Goal: Task Accomplishment & Management: Complete application form

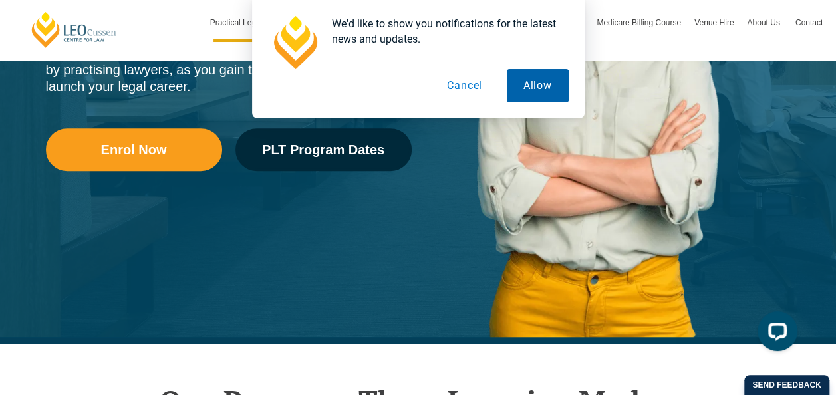
click at [530, 84] on button "Allow" at bounding box center [538, 85] width 62 height 33
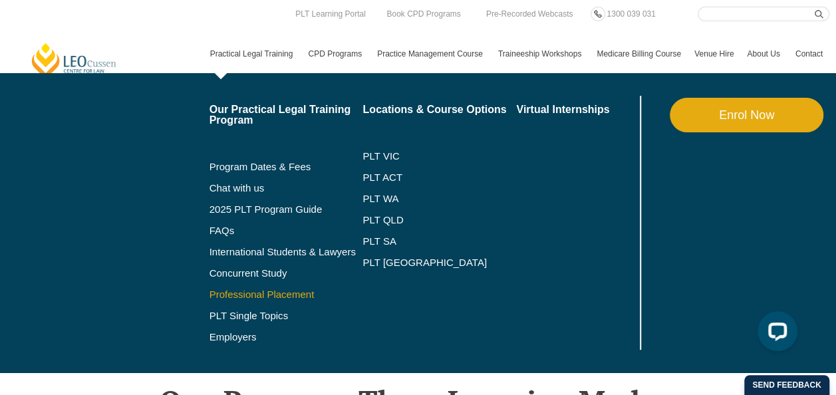
click at [242, 297] on link "Professional Placement" at bounding box center [287, 294] width 154 height 11
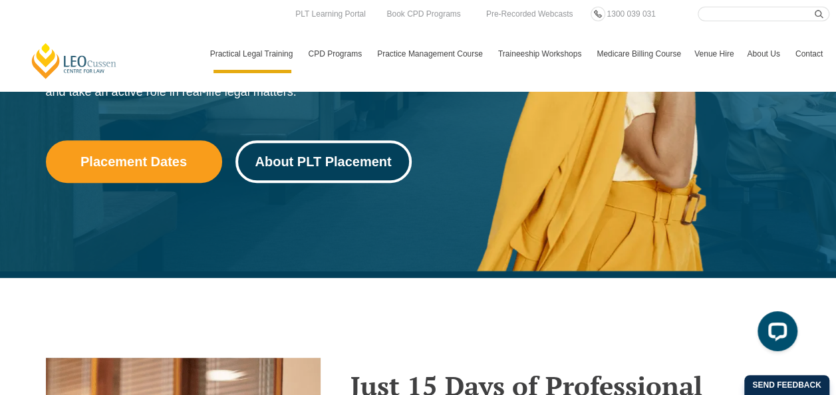
click at [349, 166] on span "About PLT Placement" at bounding box center [323, 161] width 136 height 13
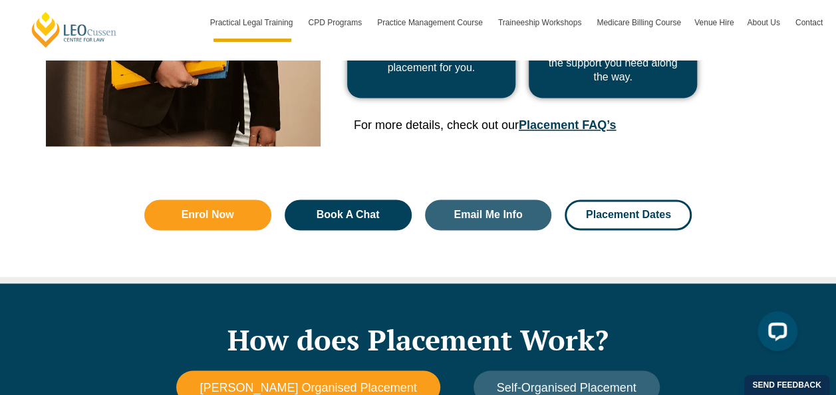
scroll to position [1077, 0]
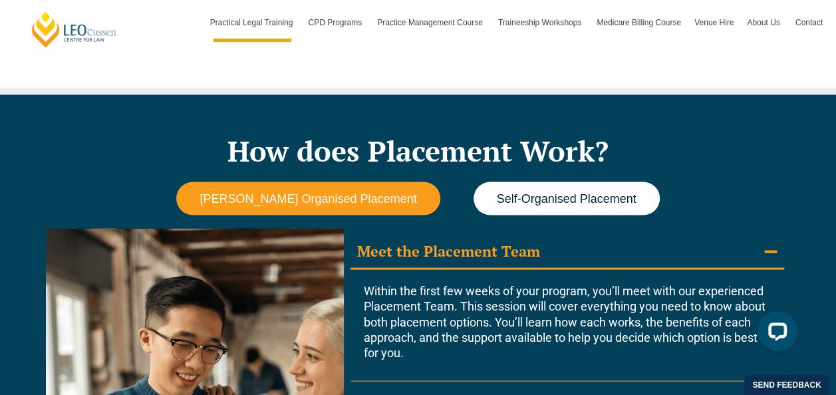
click at [565, 200] on span "Self-Organised Placement" at bounding box center [567, 199] width 140 height 14
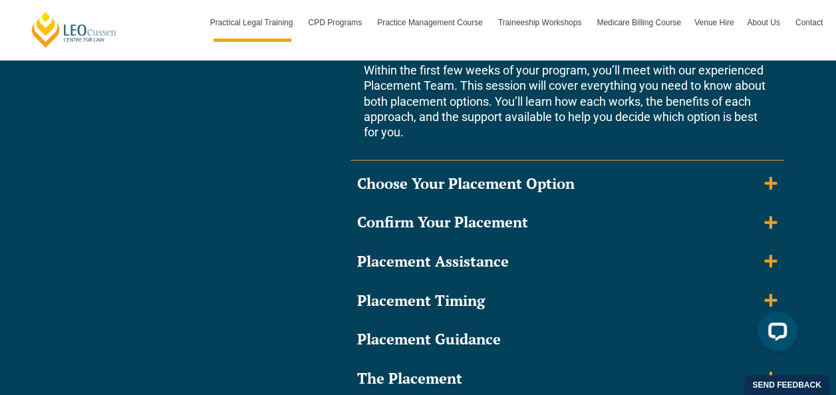
scroll to position [1276, 0]
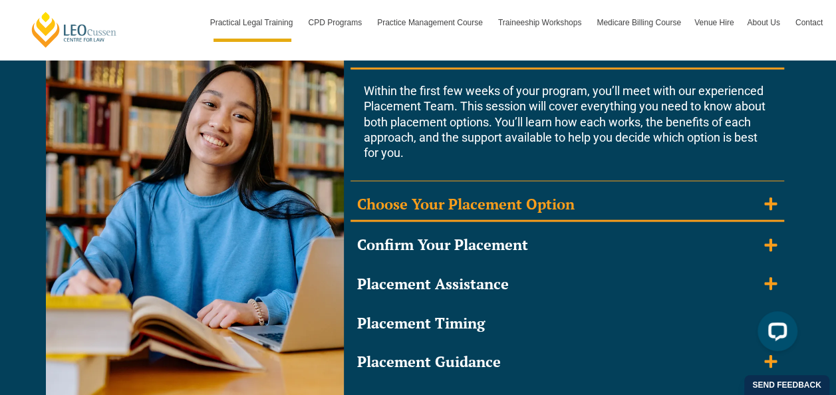
click at [514, 201] on div "Choose Your Placement Option" at bounding box center [466, 204] width 218 height 19
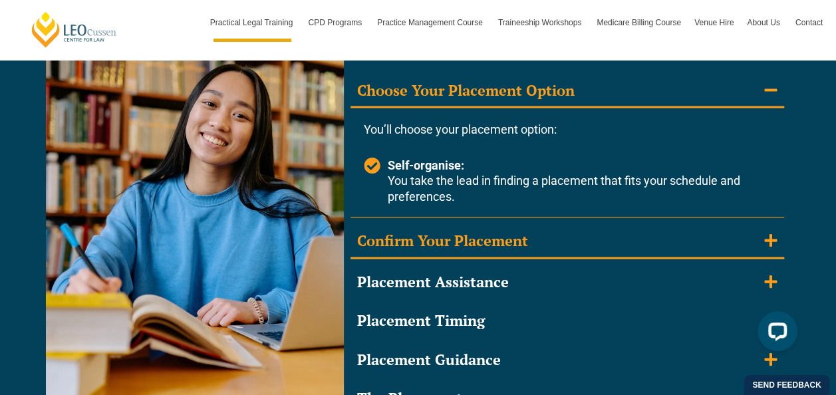
click at [520, 241] on div "Confirm Your Placement" at bounding box center [442, 241] width 171 height 19
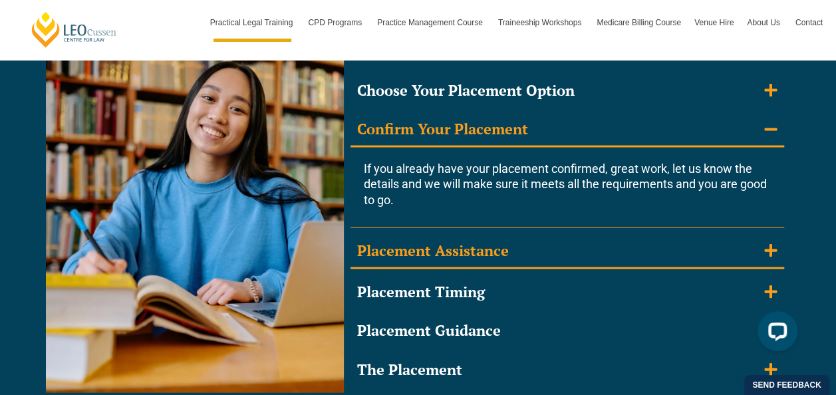
click at [508, 252] on div "Placement Assistance" at bounding box center [433, 251] width 152 height 19
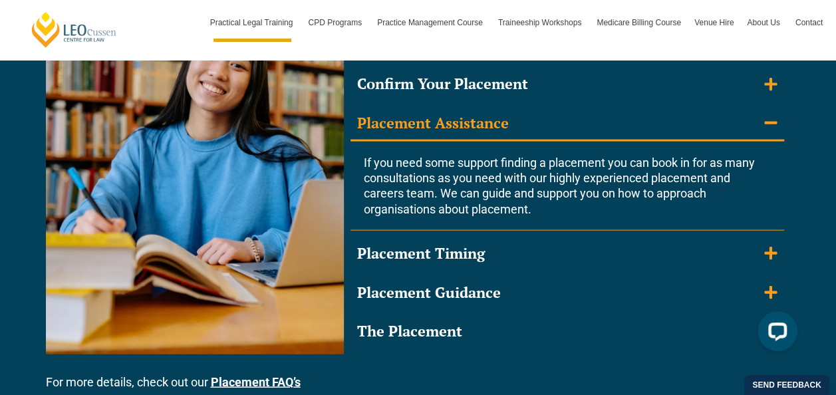
scroll to position [1343, 0]
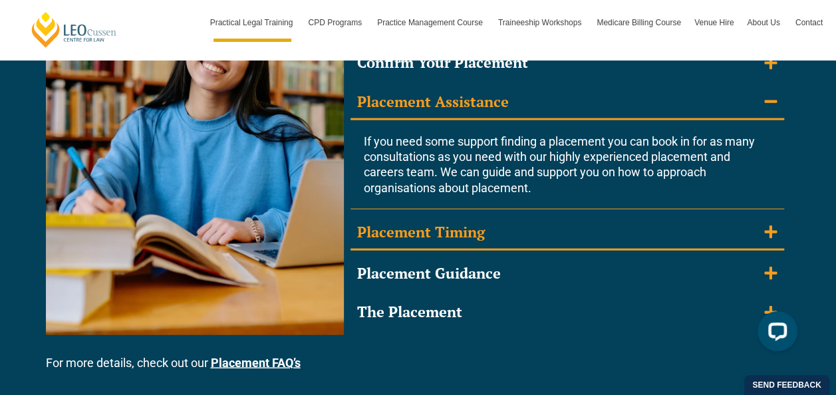
click at [506, 234] on summary "Placement Timing" at bounding box center [568, 233] width 434 height 35
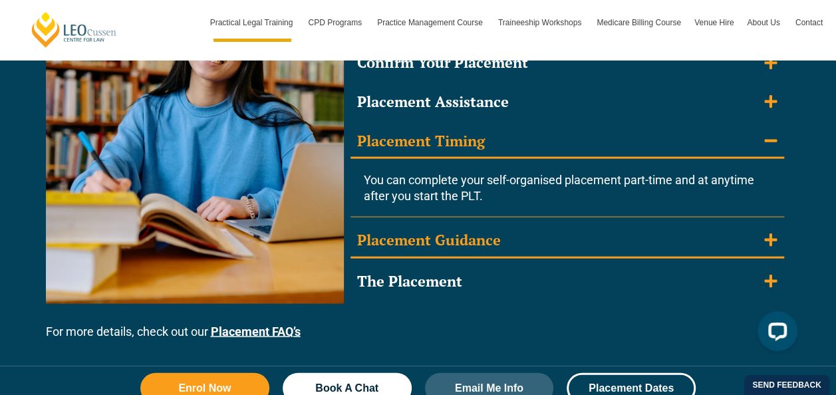
click at [514, 238] on summary "Placement Guidance" at bounding box center [568, 241] width 434 height 35
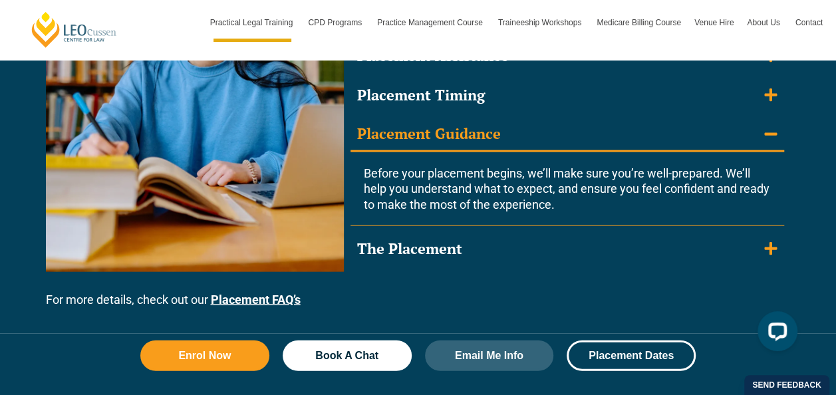
scroll to position [1409, 0]
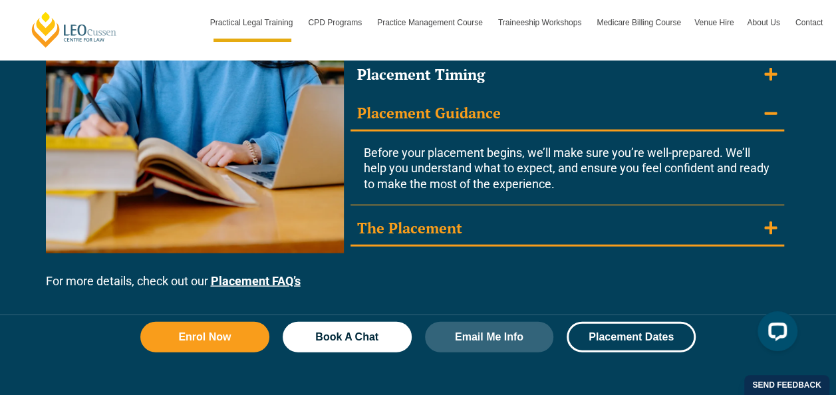
click at [513, 232] on summary "The Placement" at bounding box center [568, 229] width 434 height 35
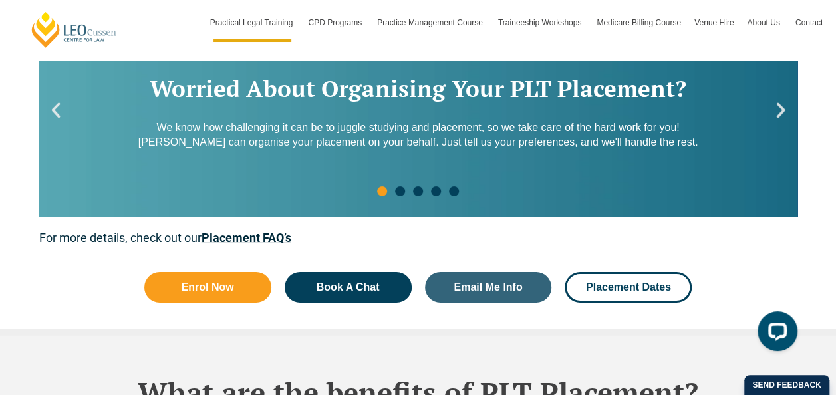
scroll to position [2008, 0]
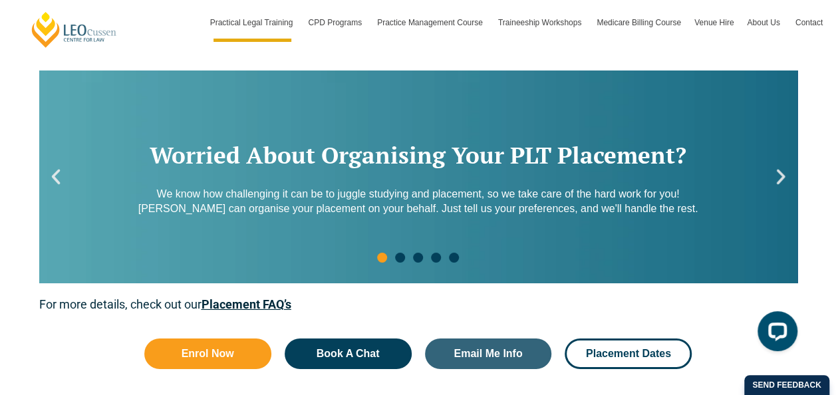
click at [790, 179] on div "Worried About Organising Your PLT Placement? We know how challenging it can be …" at bounding box center [418, 177] width 758 height 213
click at [397, 258] on span "Go to slide 2" at bounding box center [400, 258] width 10 height 10
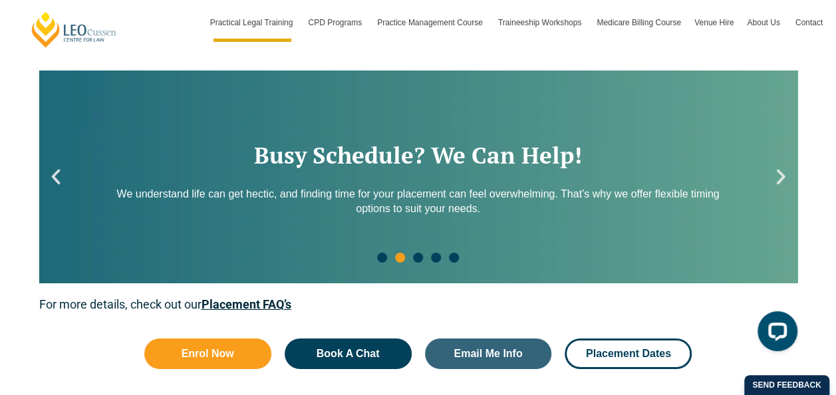
click at [415, 255] on span "Go to slide 3" at bounding box center [418, 258] width 10 height 10
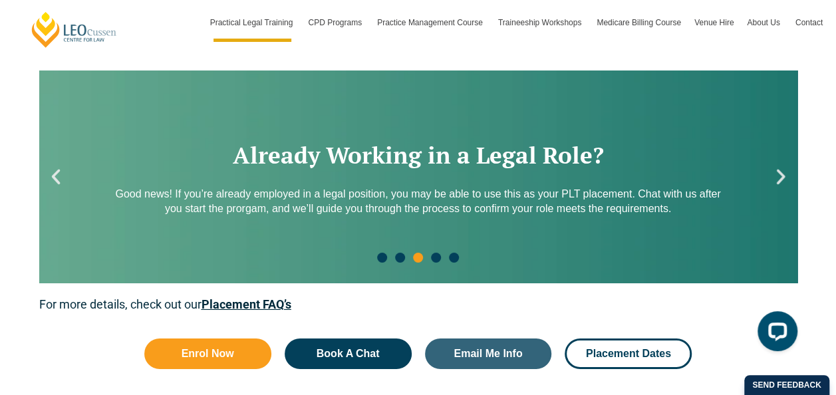
click at [436, 253] on span "Go to slide 4" at bounding box center [436, 258] width 10 height 10
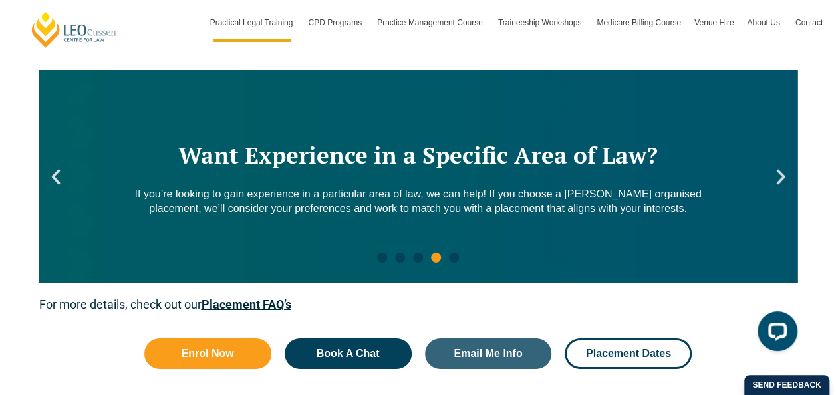
click at [417, 257] on span "Go to slide 3" at bounding box center [418, 258] width 10 height 10
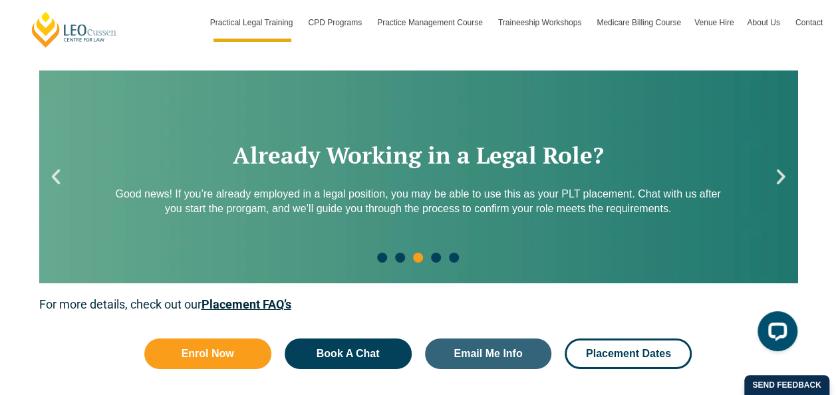
click at [439, 257] on span "Go to slide 4" at bounding box center [436, 258] width 10 height 10
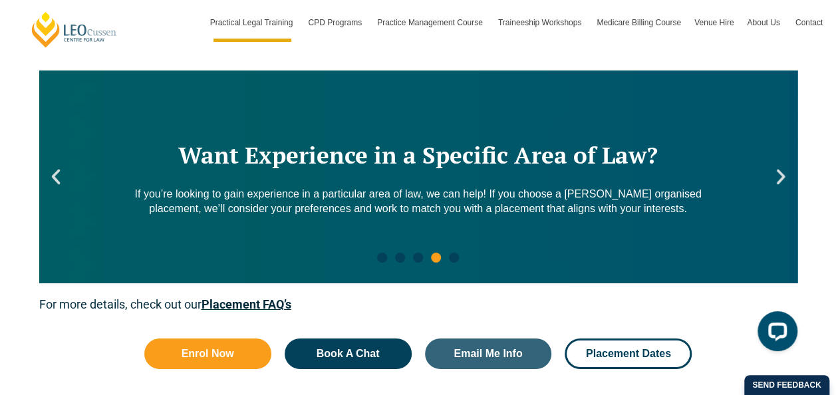
click at [454, 256] on span "Go to slide 5" at bounding box center [454, 258] width 10 height 10
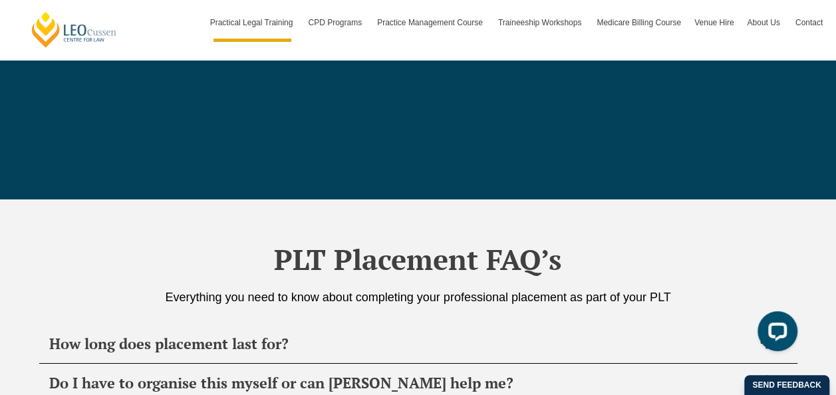
scroll to position [4802, 0]
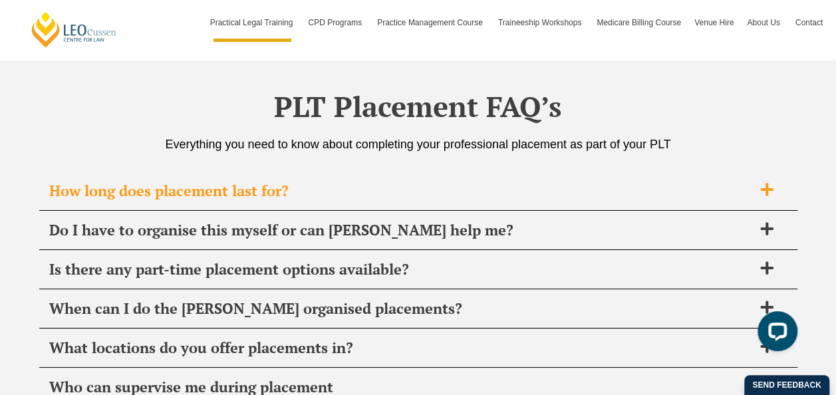
click at [178, 182] on span "How long does placement last for?" at bounding box center [401, 191] width 704 height 19
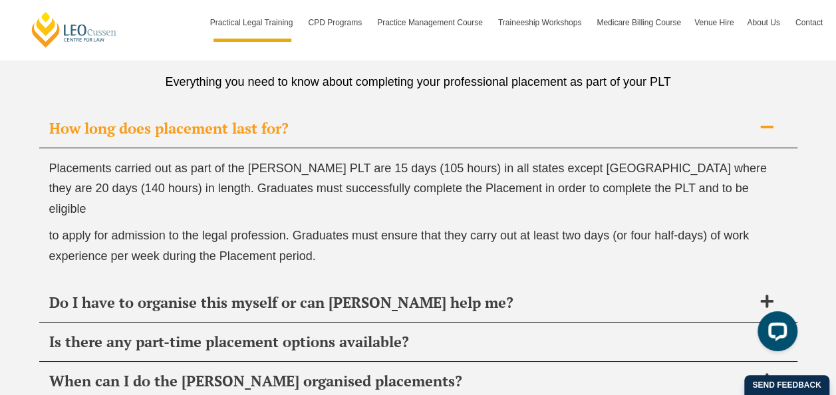
scroll to position [4935, 0]
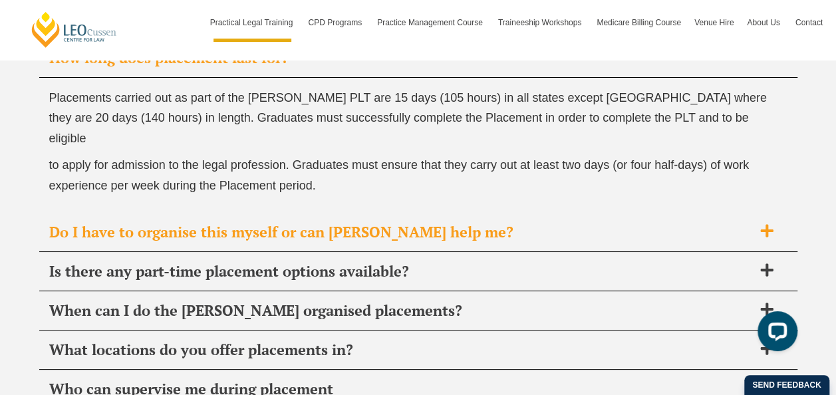
click at [267, 221] on div "Do I have to organise this myself or can Leo Cussen help me?" at bounding box center [418, 232] width 758 height 39
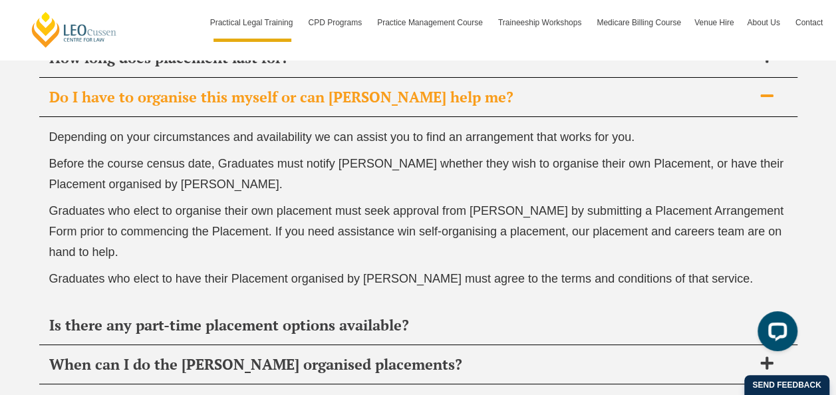
scroll to position [5135, 0]
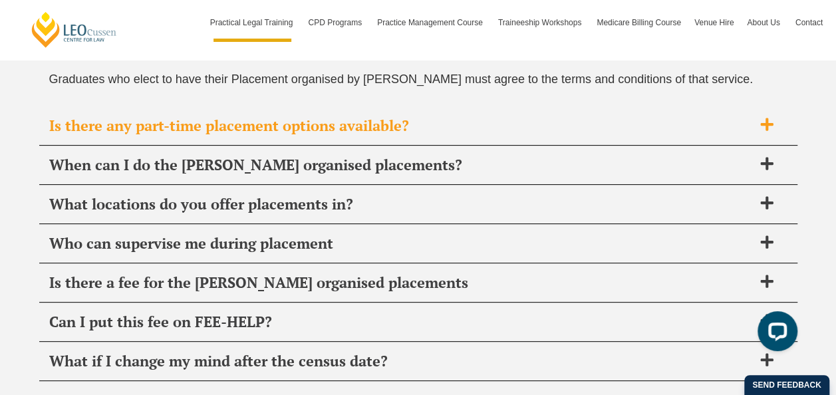
click at [253, 124] on span "Is there any part-time placement options available?" at bounding box center [401, 125] width 704 height 19
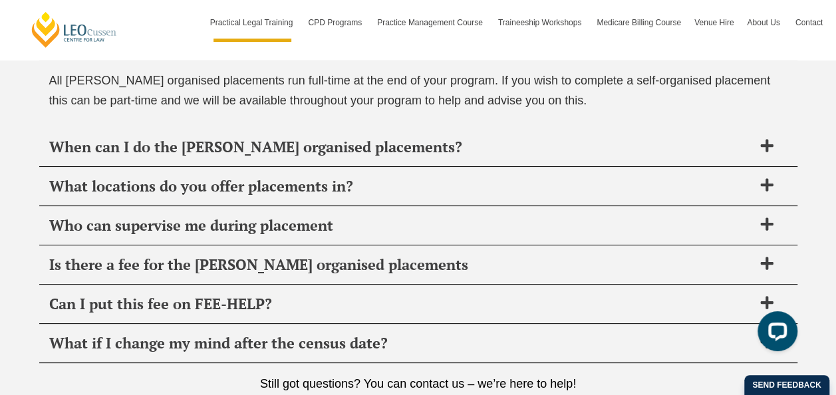
scroll to position [5059, 0]
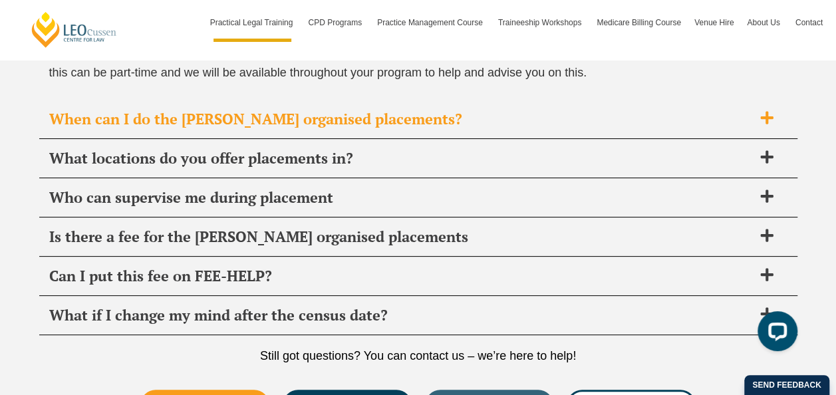
click at [220, 121] on span "When can I do the Leo Cussen organised placements?" at bounding box center [401, 119] width 704 height 19
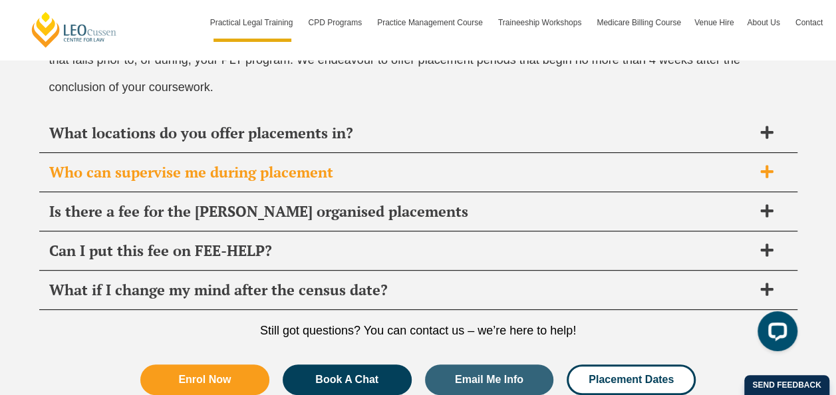
click at [225, 169] on span "Who can supervise me during placement" at bounding box center [401, 172] width 704 height 19
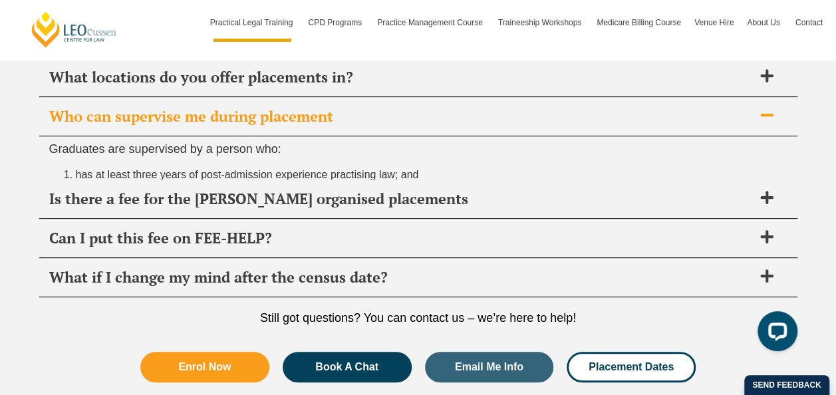
scroll to position [5132, 0]
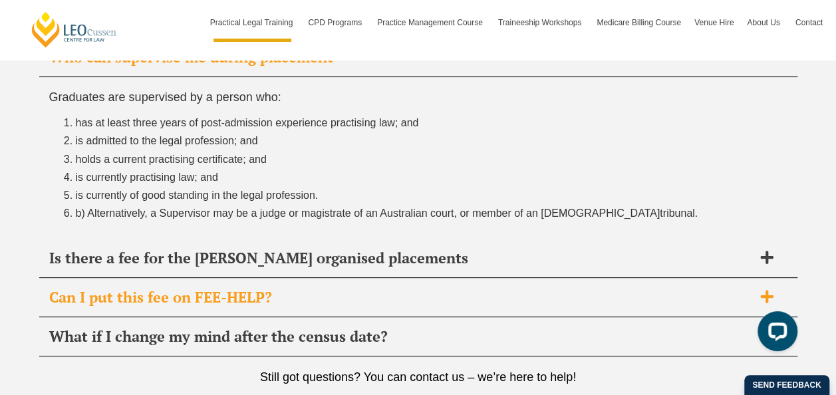
click at [225, 305] on div "Can I put this fee on FEE-HELP?" at bounding box center [418, 297] width 758 height 39
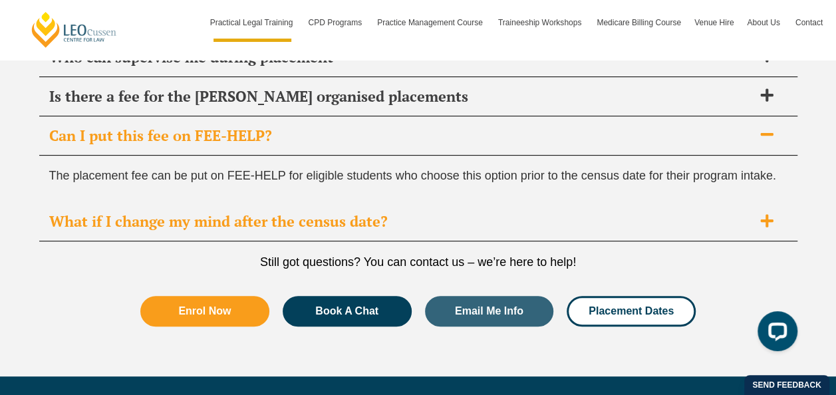
click at [277, 220] on span "What if I change my mind after the census date?" at bounding box center [401, 221] width 704 height 19
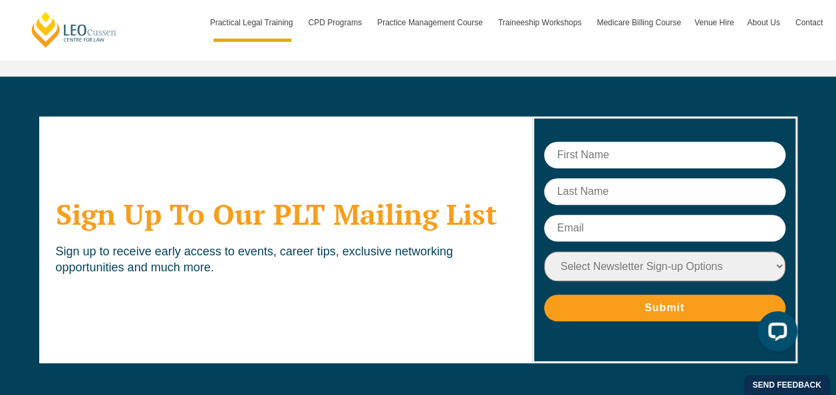
scroll to position [5395, 0]
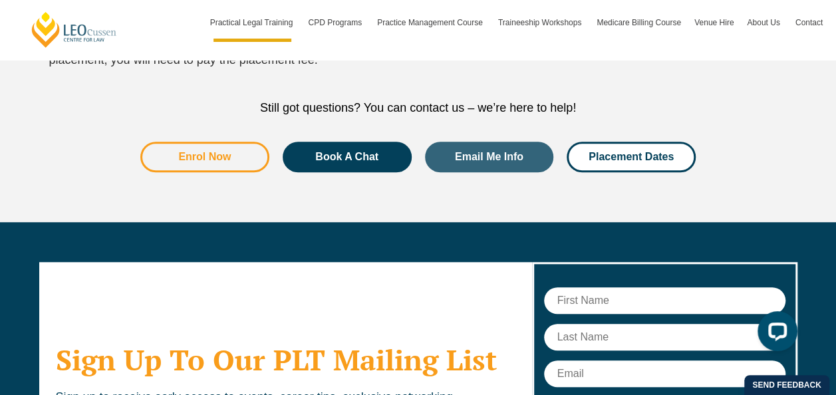
click at [178, 152] on span "Enrol Now" at bounding box center [204, 157] width 93 height 11
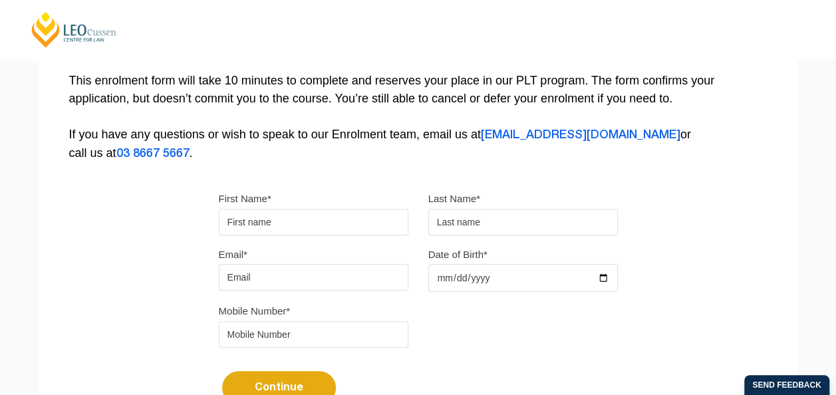
click at [327, 223] on input "First Name*" at bounding box center [314, 222] width 190 height 27
type input "Kirby"
type input "Hodgson"
click at [303, 287] on input "Email*" at bounding box center [314, 277] width 190 height 27
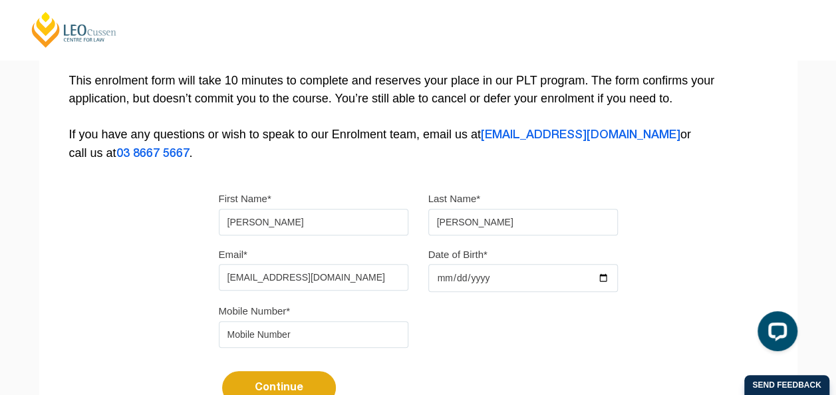
type input "kirbysmith1989@icloud.com"
click at [490, 285] on input "Date of Birth*" at bounding box center [523, 278] width 190 height 28
type input "1989-09-24"
click at [341, 341] on input "tel" at bounding box center [314, 334] width 190 height 27
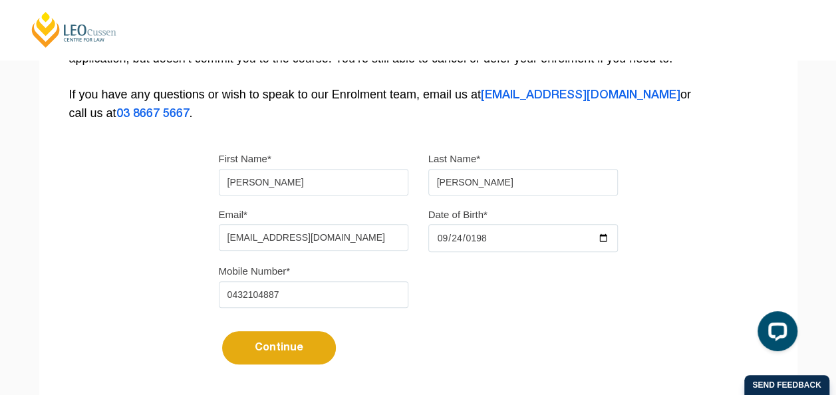
scroll to position [399, 0]
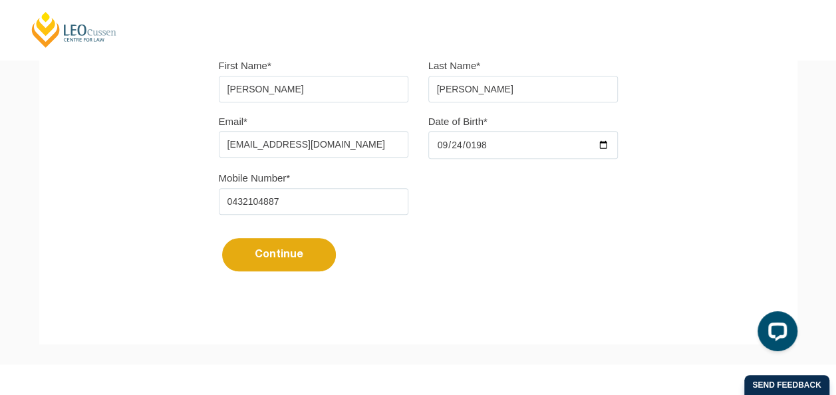
type input "0432104887"
click at [297, 251] on button "Continue" at bounding box center [279, 254] width 114 height 33
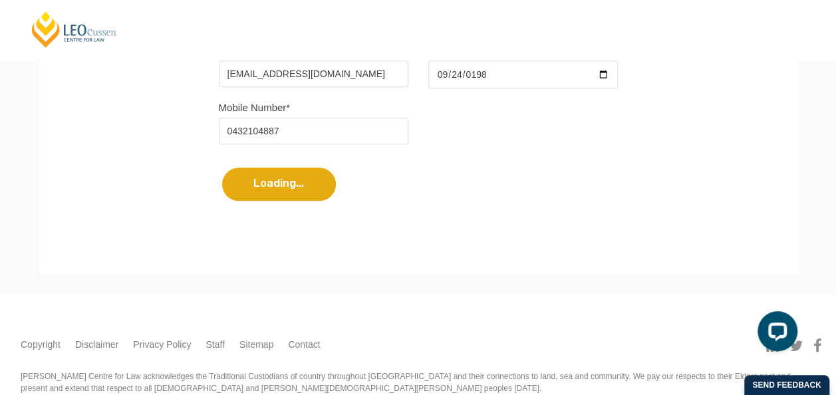
select select
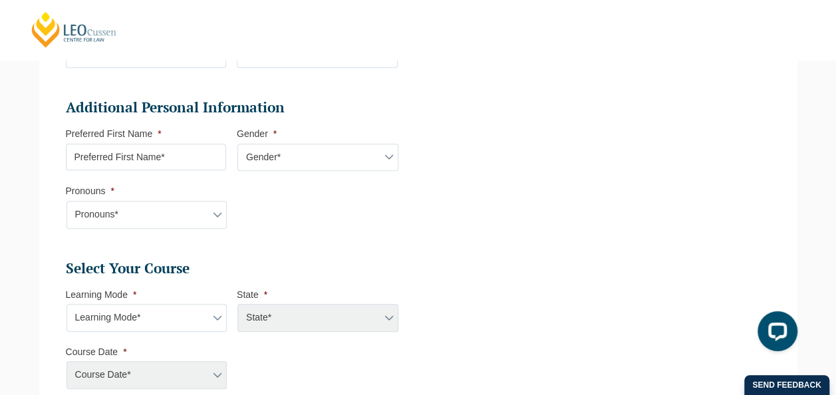
scroll to position [448, 0]
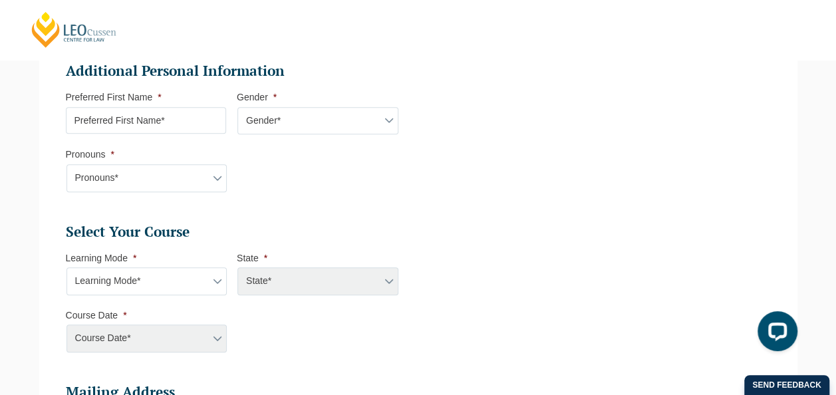
click at [124, 119] on input "Preferred First Name *" at bounding box center [146, 120] width 161 height 27
type input "Kirby"
click at [257, 114] on select "Gender* Male Female Nonbinary Intersex Prefer not to disclose Other" at bounding box center [318, 121] width 161 height 28
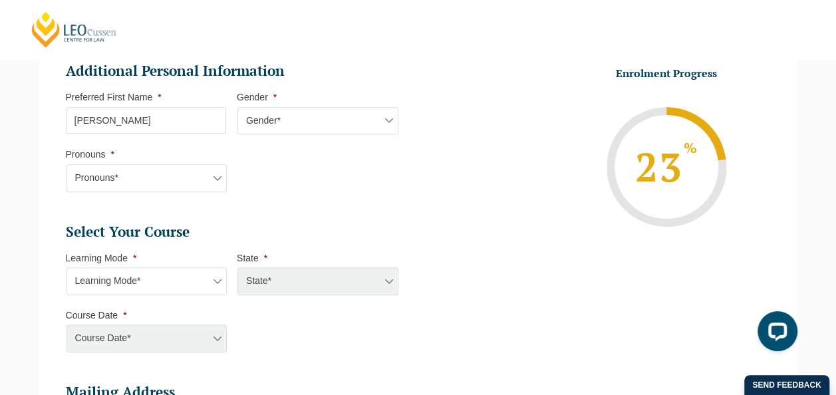
select select "Female"
click at [238, 107] on select "Gender* Male Female Nonbinary Intersex Prefer not to disclose Other" at bounding box center [318, 121] width 161 height 28
click at [155, 178] on select "Pronouns* She/Her/Hers He/Him/His They/Them/Theirs Other Prefer not to disclose" at bounding box center [147, 178] width 161 height 28
select select "She/Her/Hers"
click at [67, 164] on select "Pronouns* She/Her/Hers He/Him/His They/Them/Theirs Other Prefer not to disclose" at bounding box center [147, 178] width 161 height 28
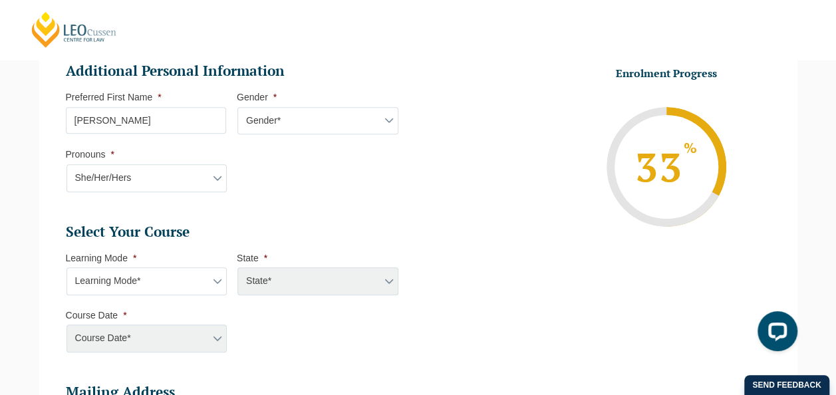
click at [157, 271] on select "Learning Mode* Online Full Time Learning Online Part Time Learning Blended Full…" at bounding box center [147, 281] width 161 height 28
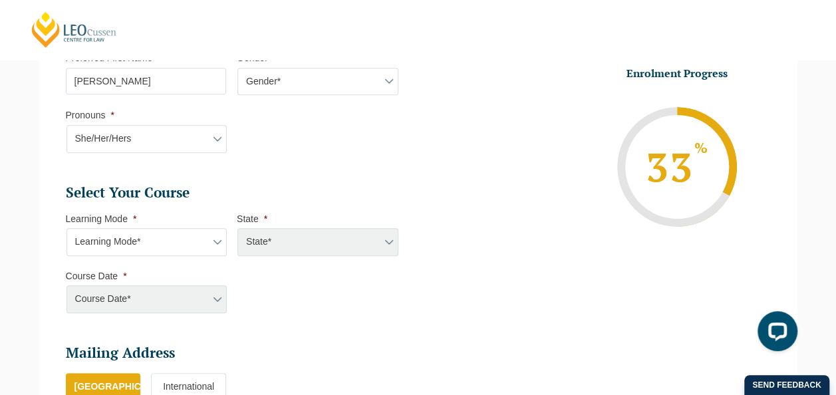
scroll to position [514, 0]
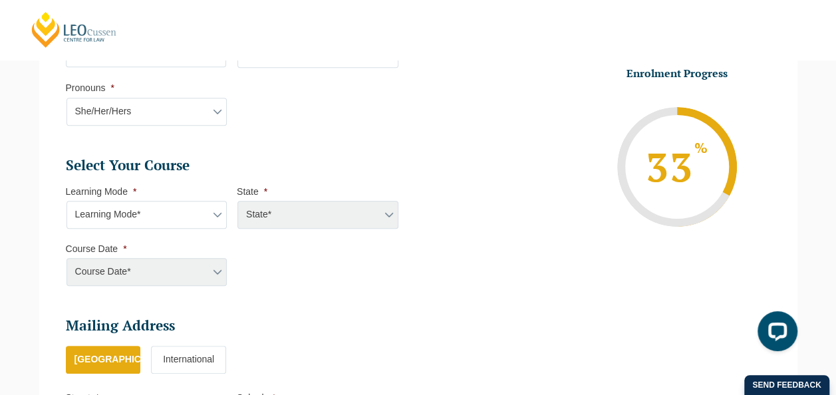
click at [154, 215] on select "Learning Mode* Online Full Time Learning Online Part Time Learning Blended Full…" at bounding box center [147, 215] width 161 height 28
select select "Online Full Time Learning"
click at [67, 201] on select "Learning Mode* Online Full Time Learning Online Part Time Learning Blended Full…" at bounding box center [147, 215] width 161 height 28
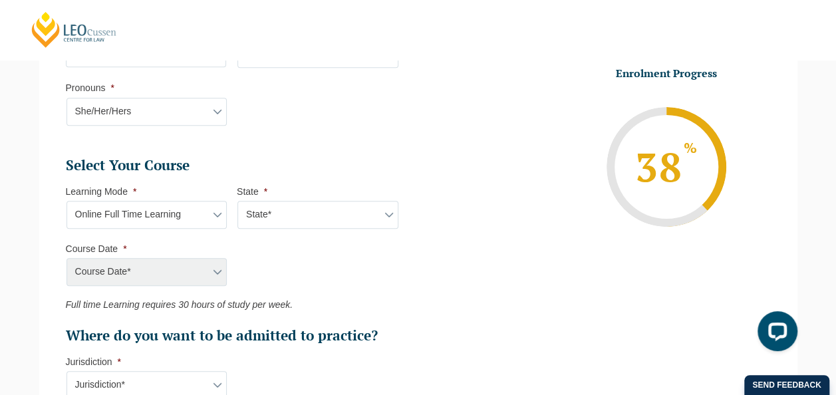
click at [285, 213] on select "State* National (ACT/NSW, VIC, QLD, SA, WA)" at bounding box center [318, 215] width 161 height 28
select select "National (ACT/NSW, VIC, QLD, SA, WA)"
click at [238, 201] on select "State* National (ACT/NSW, VIC, QLD, SA, WA)" at bounding box center [318, 215] width 161 height 28
click at [173, 279] on select "Course Date* September 2025 (22-Sep-2025 to 20-Feb-2026) December 2025 (08-Dec-…" at bounding box center [147, 272] width 161 height 28
select select "September 2025 (22-Sep-2025 to 20-Feb-2026)"
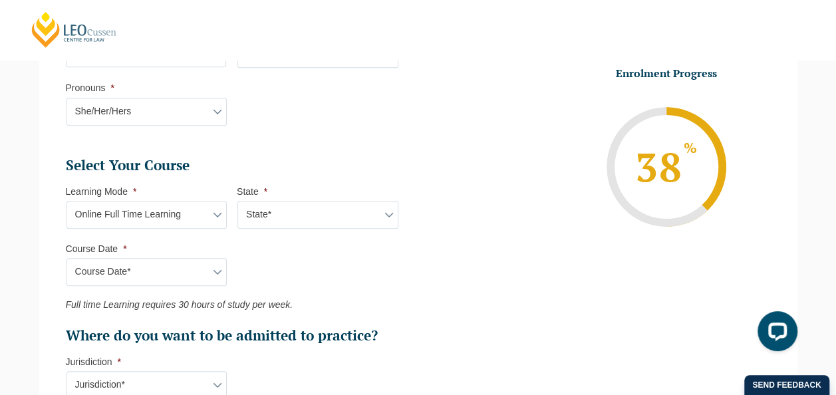
click at [67, 258] on select "Course Date* September 2025 (22-Sep-2025 to 20-Feb-2026) December 2025 (08-Dec-…" at bounding box center [147, 272] width 161 height 28
type input "Intake 10 September 2025 FT"
type input "Practical Legal Training (NAT)"
select select "NAT PLT (SEP) 2025 Full Time Online"
click at [401, 284] on ul "Select Your Course This field is hidden when viewing the form Only for Flinder …" at bounding box center [237, 250] width 343 height 189
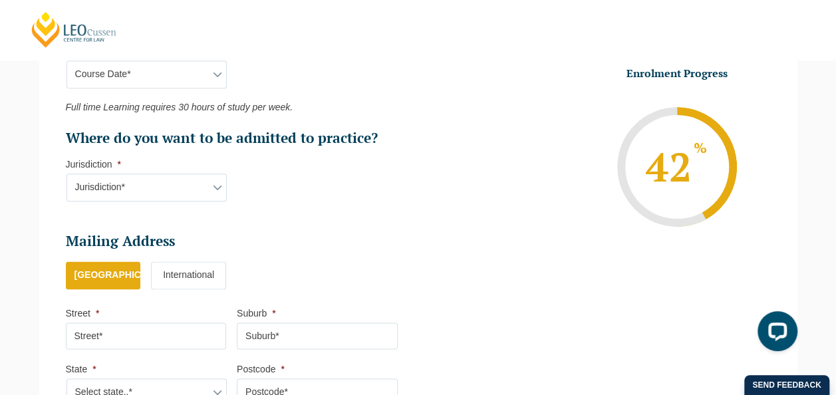
scroll to position [714, 0]
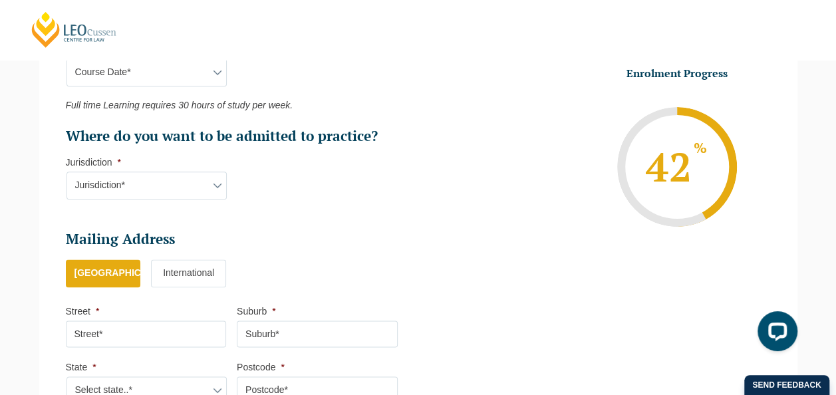
click at [160, 184] on select "Jurisdiction* VIC ACT/NSW SA WA QLD" at bounding box center [147, 186] width 161 height 28
select select "ACT/NSW"
click at [67, 172] on select "Jurisdiction* VIC ACT/NSW SA WA QLD" at bounding box center [147, 186] width 161 height 28
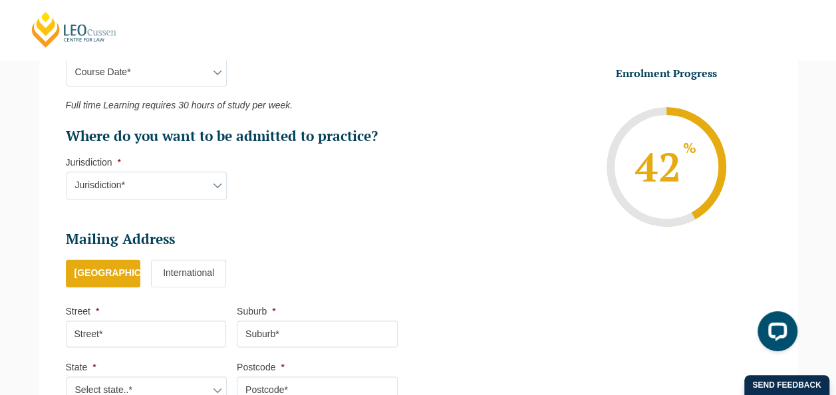
click at [393, 233] on h2 "Mailing Address" at bounding box center [232, 239] width 332 height 19
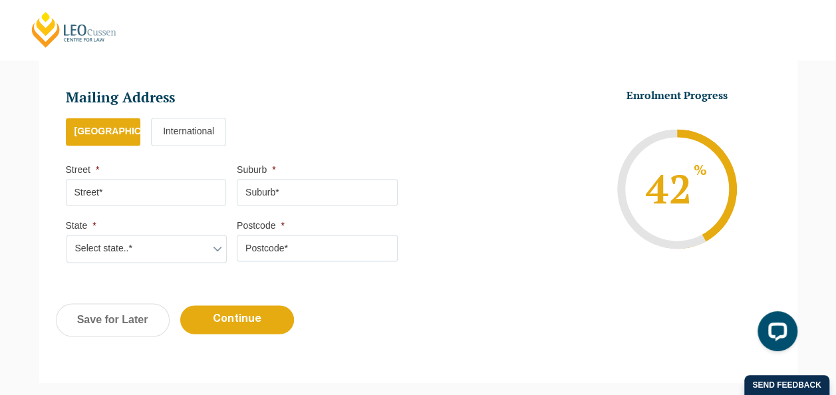
scroll to position [847, 0]
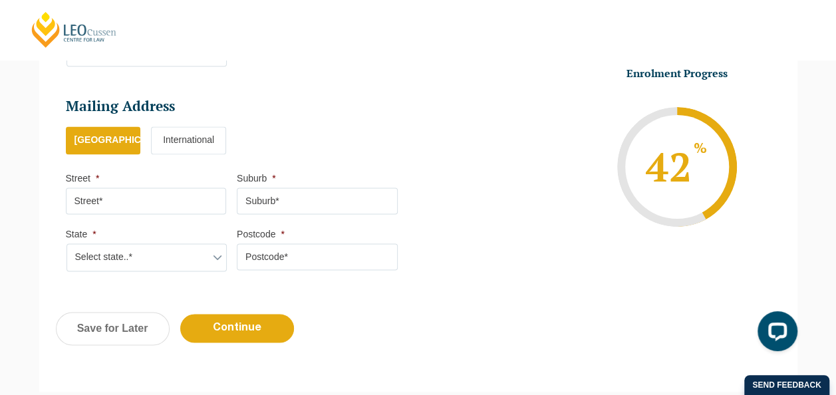
click at [150, 205] on input "Street *" at bounding box center [146, 201] width 161 height 27
type input "23 Quinn Street"
click at [277, 190] on input "Suburb *" at bounding box center [317, 201] width 161 height 27
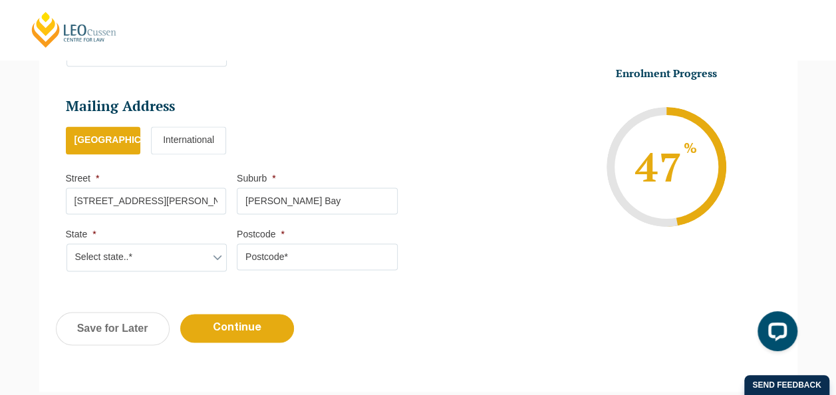
type input "Catherine Hill Bay"
drag, startPoint x: 183, startPoint y: 242, endPoint x: 181, endPoint y: 250, distance: 7.6
click at [181, 246] on select "Select state..* VIC WA QLD SA NSW NT ACT TAS" at bounding box center [147, 258] width 161 height 28
select select "NSW"
click at [67, 244] on select "Select state..* VIC WA QLD SA NSW NT ACT TAS" at bounding box center [147, 258] width 161 height 28
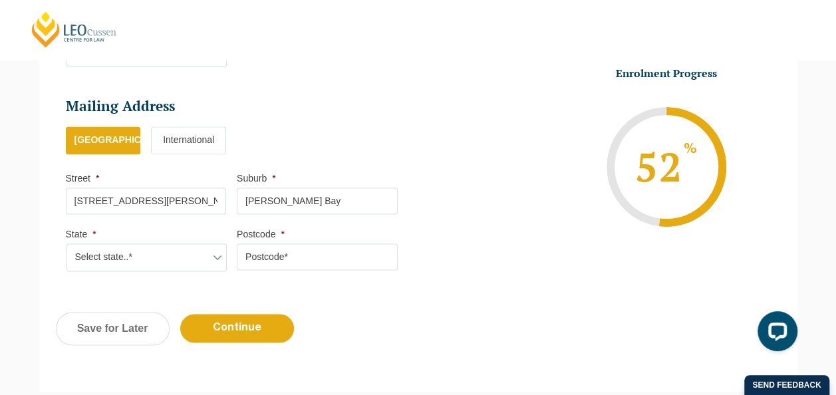
click at [377, 257] on input "Postcode *" at bounding box center [317, 257] width 161 height 27
type input "2281"
click at [266, 326] on input "Continue" at bounding box center [237, 328] width 114 height 29
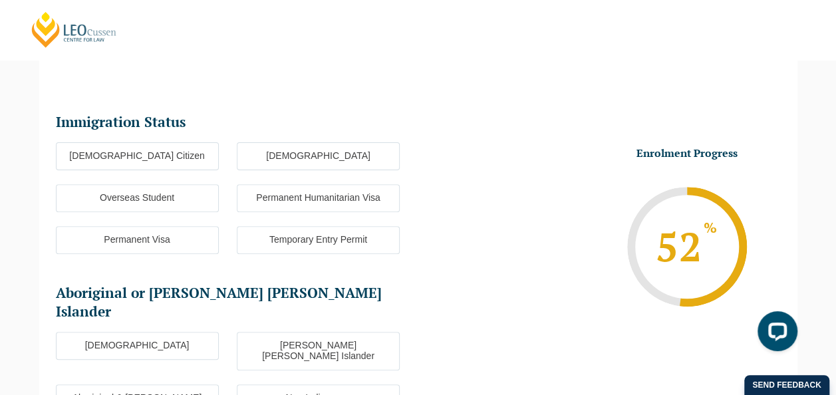
scroll to position [115, 0]
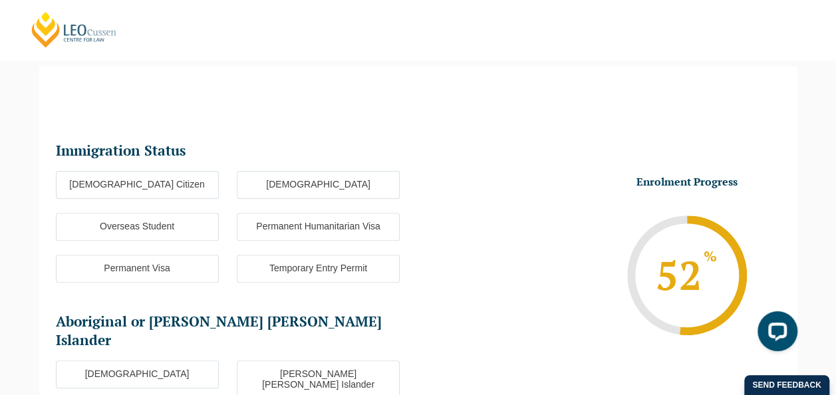
click at [181, 186] on label "Australian Citizen" at bounding box center [137, 185] width 163 height 28
click at [0, 0] on input "Australian Citizen" at bounding box center [0, 0] width 0 height 0
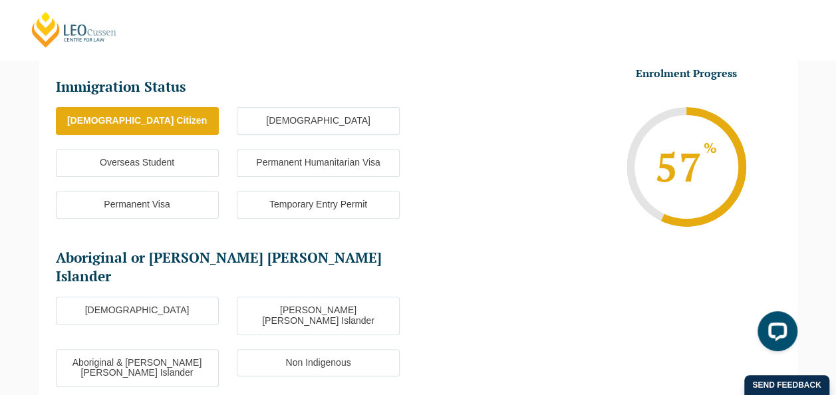
scroll to position [248, 0]
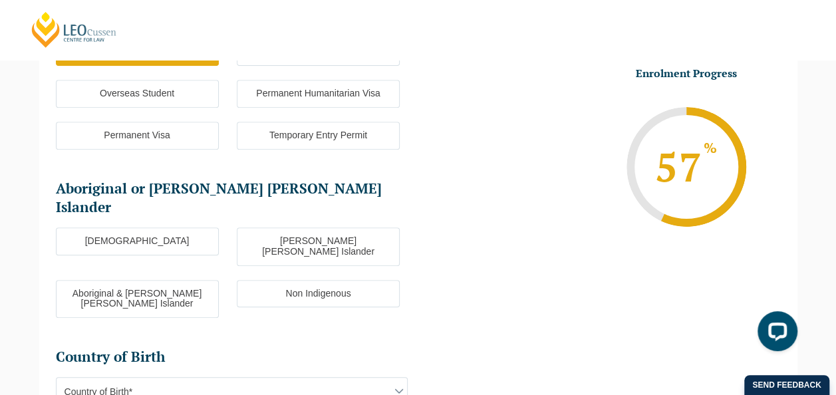
click at [312, 280] on label "Non Indigenous" at bounding box center [318, 294] width 163 height 28
click at [0, 0] on input "Non Indigenous" at bounding box center [0, 0] width 0 height 0
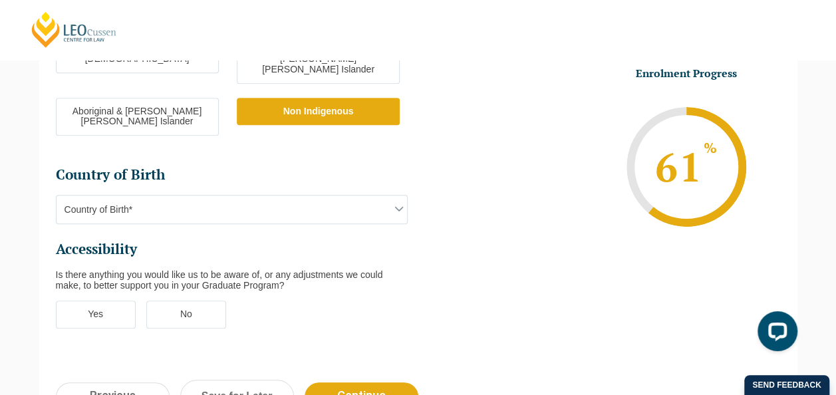
scroll to position [448, 0]
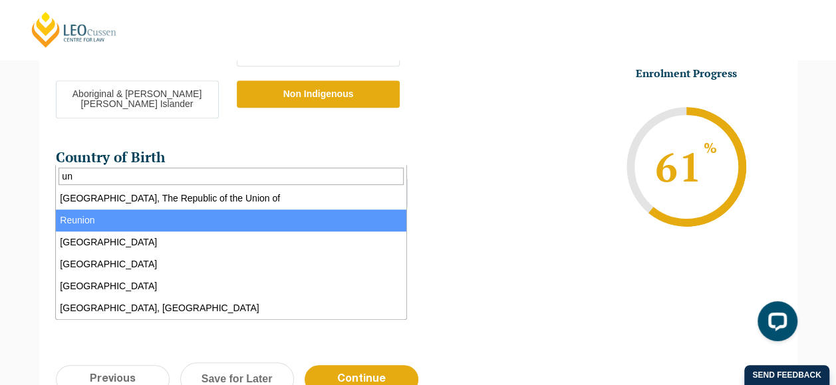
type input "u"
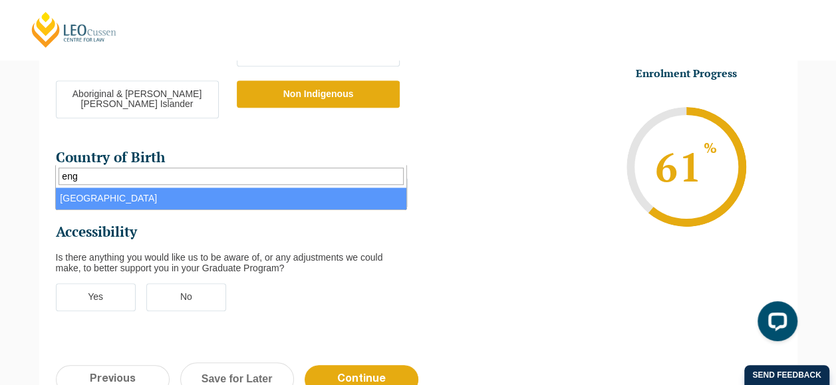
type input "eng"
select select "England 2102"
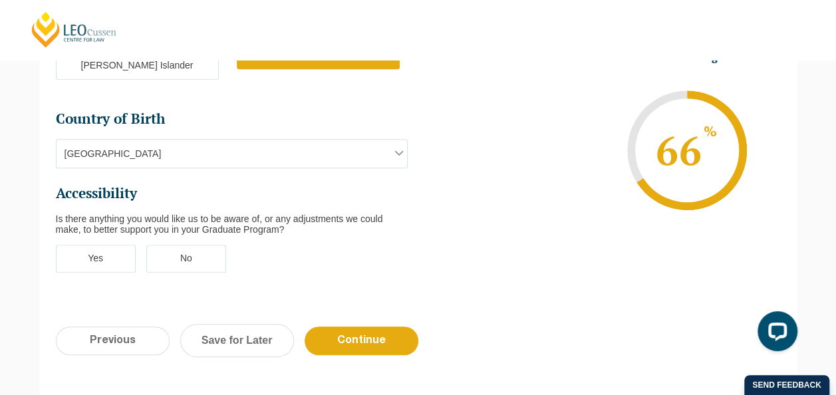
scroll to position [514, 0]
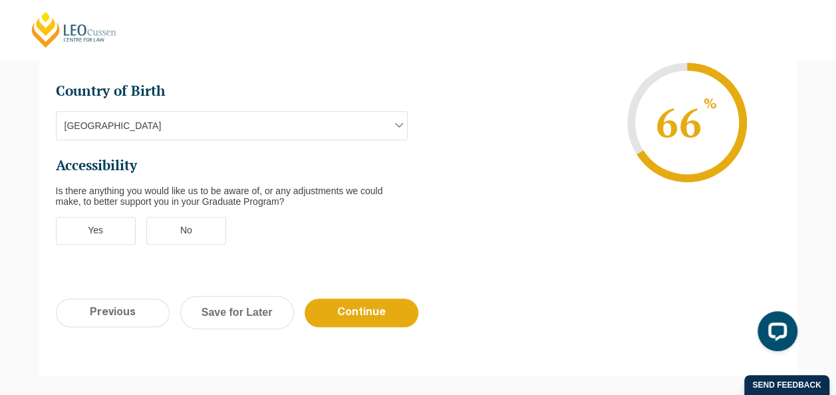
click at [189, 217] on label "No" at bounding box center [186, 231] width 80 height 28
click at [0, 0] on input "No" at bounding box center [0, 0] width 0 height 0
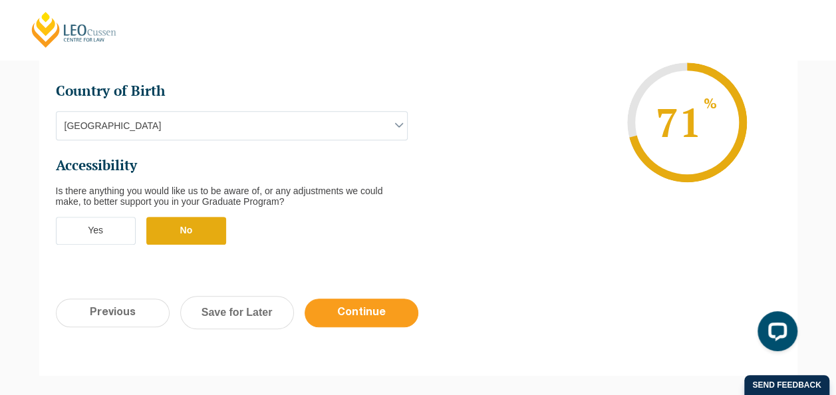
click at [340, 299] on input "Continue" at bounding box center [362, 313] width 114 height 29
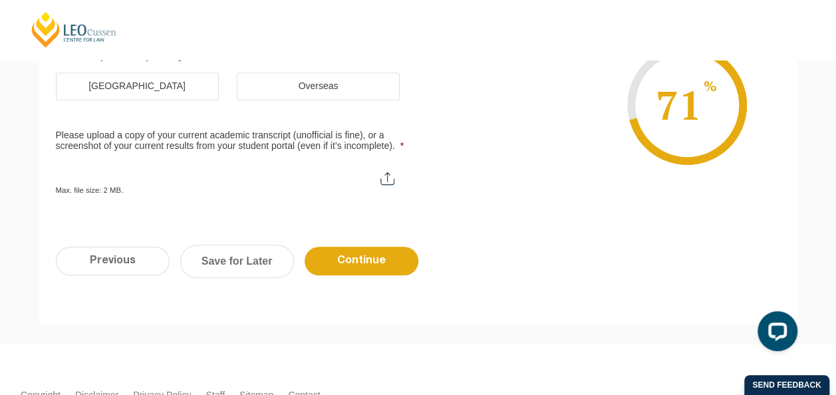
scroll to position [115, 0]
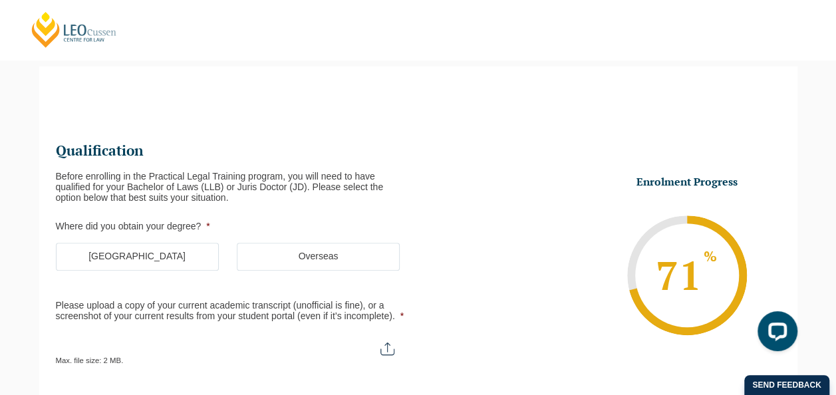
click at [156, 254] on label "Australia" at bounding box center [137, 257] width 163 height 28
click at [0, 0] on input "Australia" at bounding box center [0, 0] width 0 height 0
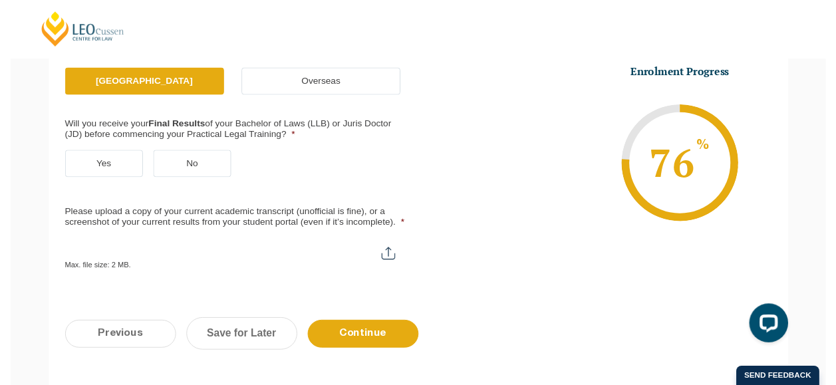
scroll to position [315, 0]
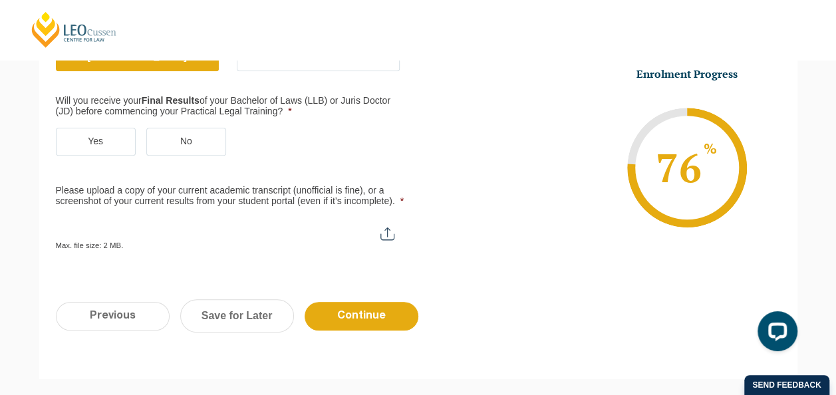
click at [104, 138] on label "Yes" at bounding box center [96, 142] width 80 height 28
click at [0, 0] on input "Yes" at bounding box center [0, 0] width 0 height 0
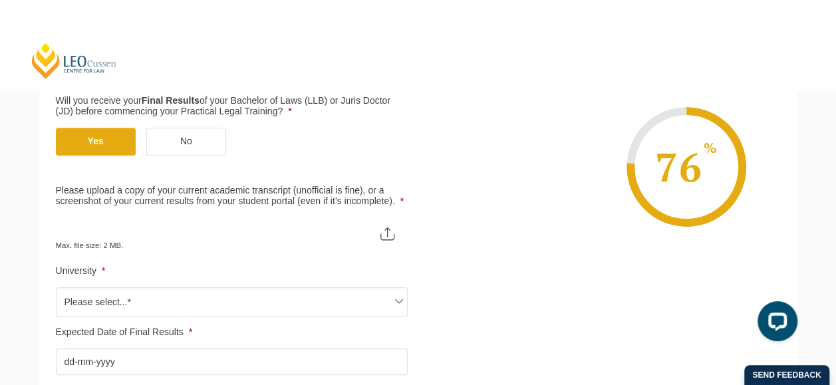
click at [72, 303] on span "Please select...*" at bounding box center [232, 302] width 351 height 28
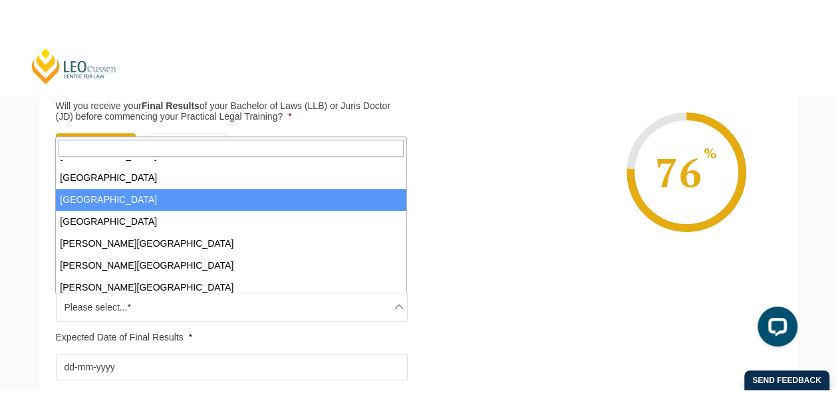
scroll to position [67, 0]
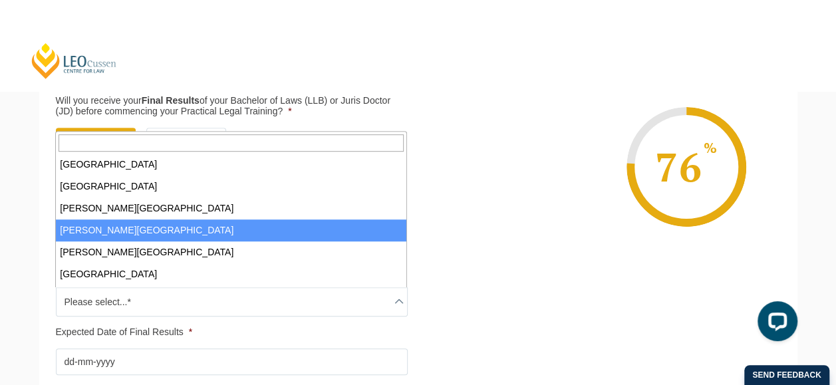
select select "Charles Sturt University"
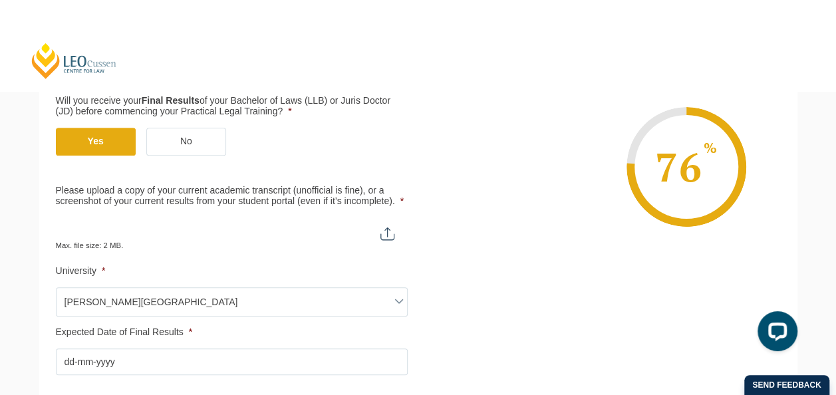
click at [515, 296] on ul "Qualification Before enrolling in the Practical Legal Training program, you wil…" at bounding box center [418, 157] width 725 height 435
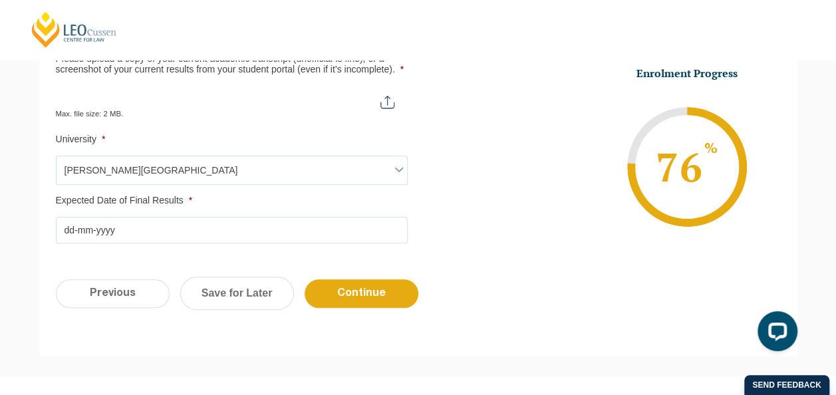
scroll to position [448, 0]
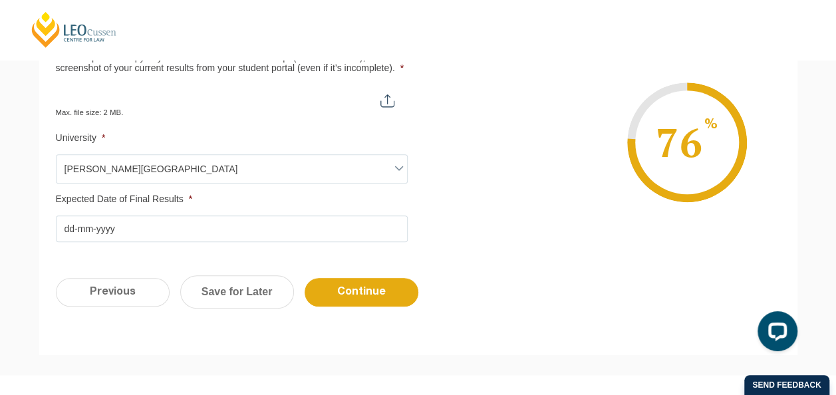
click at [136, 228] on input "Expected Date of Final Results *" at bounding box center [232, 229] width 352 height 27
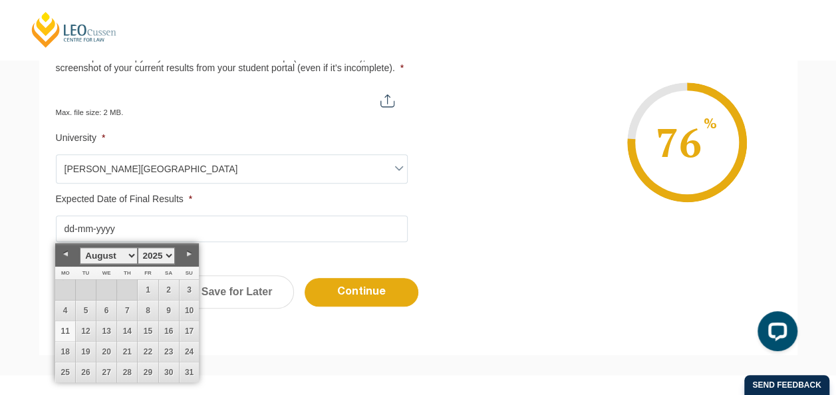
click at [63, 330] on link "11" at bounding box center [65, 331] width 20 height 20
type input "11-08-2025"
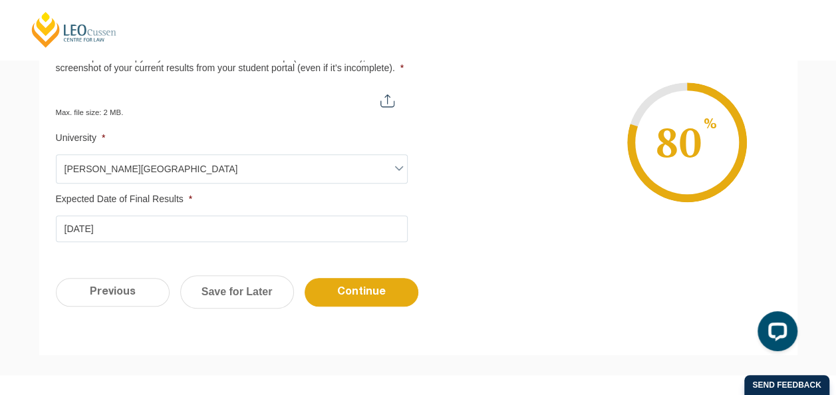
click at [543, 200] on li "Enrolment Progress 80 % Form Progress Download Course Guide enrolment@leocussen…" at bounding box center [599, 142] width 363 height 200
click at [382, 103] on input "Please upload a copy of your current academic transcript (unofficial is fine), …" at bounding box center [232, 95] width 352 height 23
type input "C:\fakepath\Transcript University .pdf"
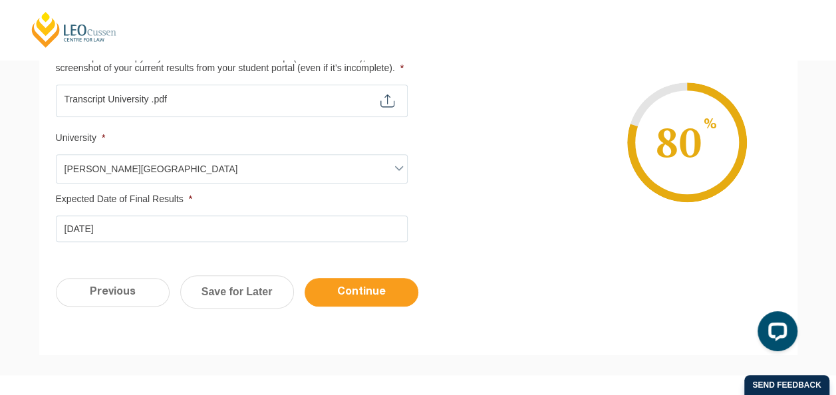
click at [381, 298] on input "Continue" at bounding box center [362, 292] width 114 height 29
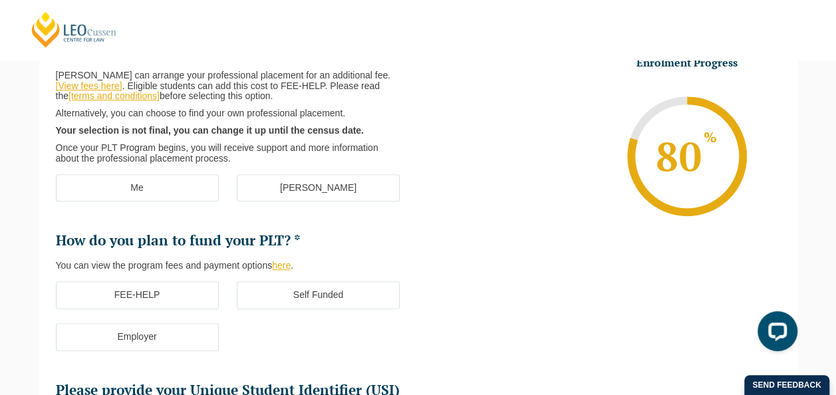
scroll to position [114, 0]
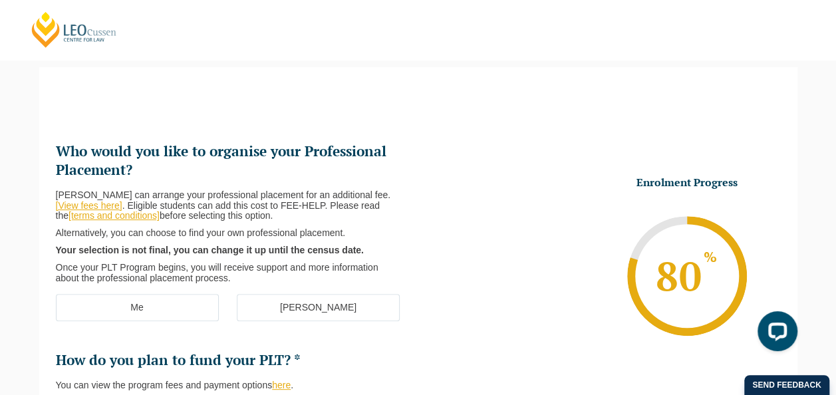
click at [156, 307] on label "Me" at bounding box center [137, 308] width 163 height 28
click at [0, 0] on input "Me" at bounding box center [0, 0] width 0 height 0
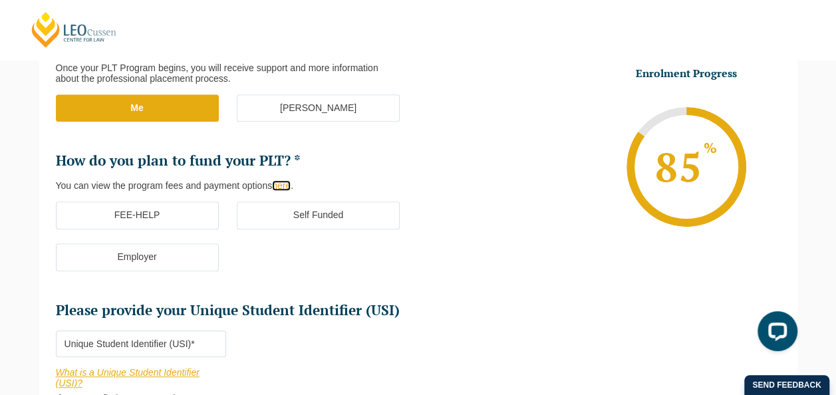
scroll to position [315, 0]
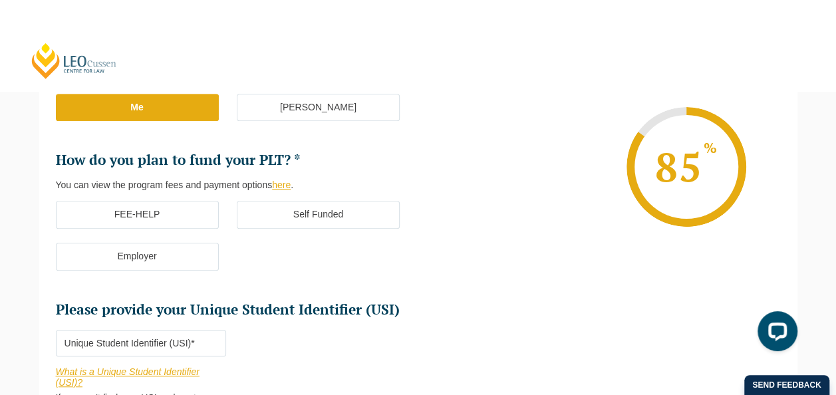
click at [290, 214] on label "Self Funded" at bounding box center [318, 215] width 163 height 28
click at [0, 0] on input "Self Funded" at bounding box center [0, 0] width 0 height 0
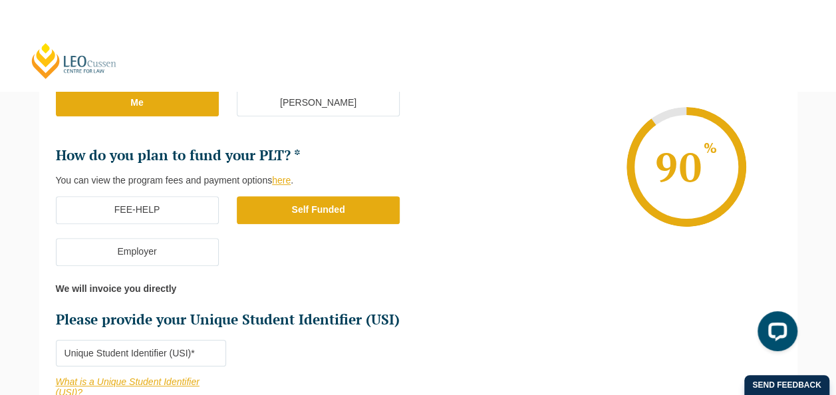
scroll to position [448, 0]
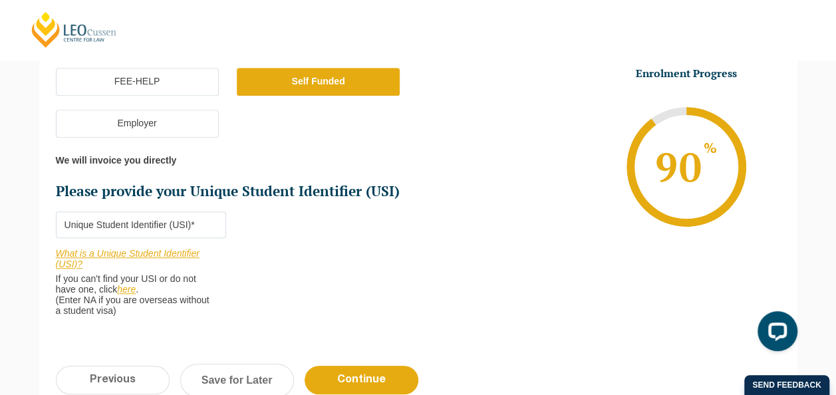
click at [165, 228] on input "Please provide your Unique Student Identifier (USI) *" at bounding box center [141, 225] width 171 height 27
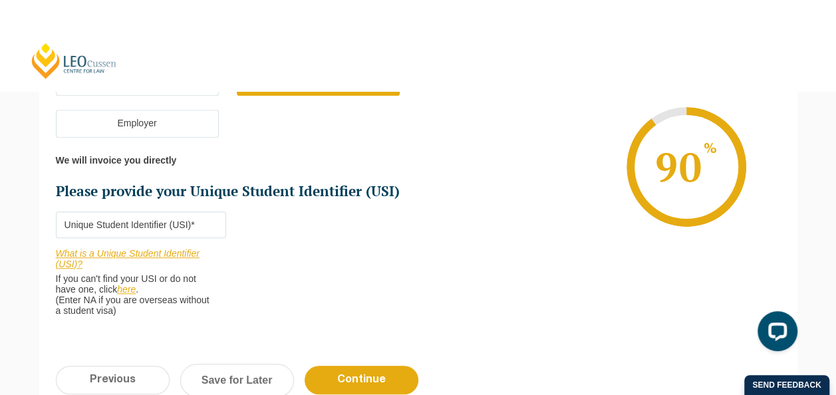
click at [123, 222] on input "Please provide your Unique Student Identifier (USI) *" at bounding box center [141, 225] width 171 height 27
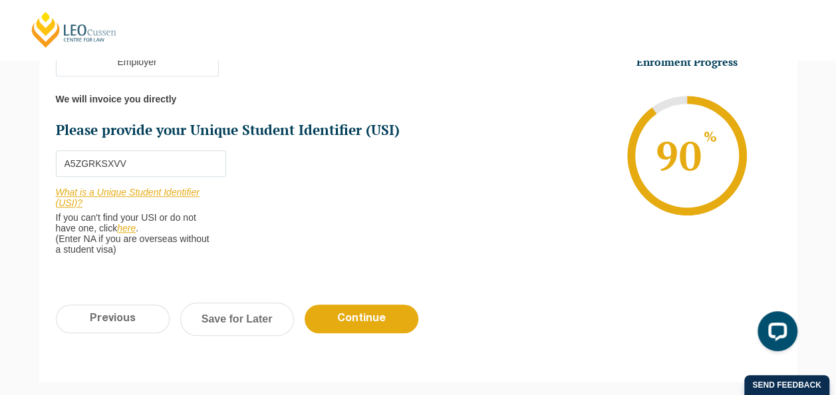
scroll to position [581, 0]
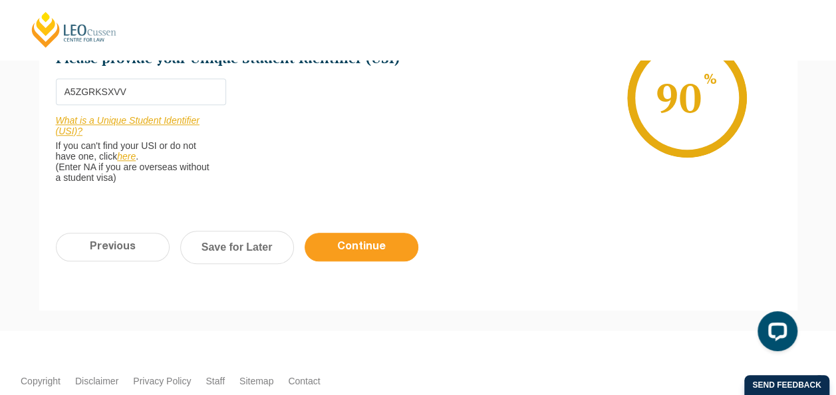
type input "A5ZGRKSXVV"
click at [359, 250] on input "Continue" at bounding box center [362, 247] width 114 height 29
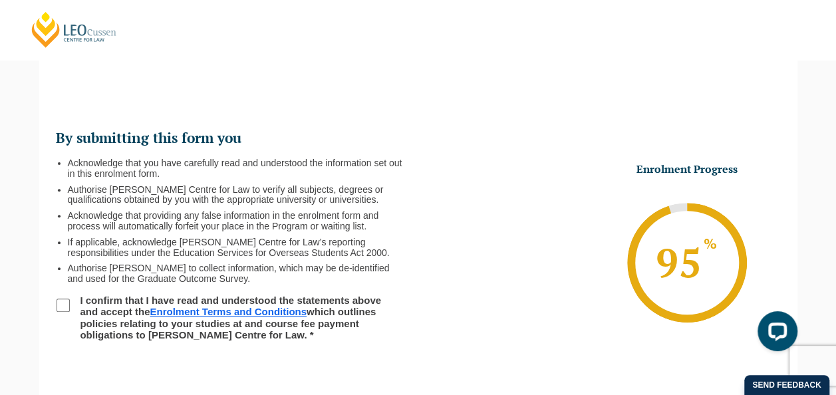
scroll to position [115, 0]
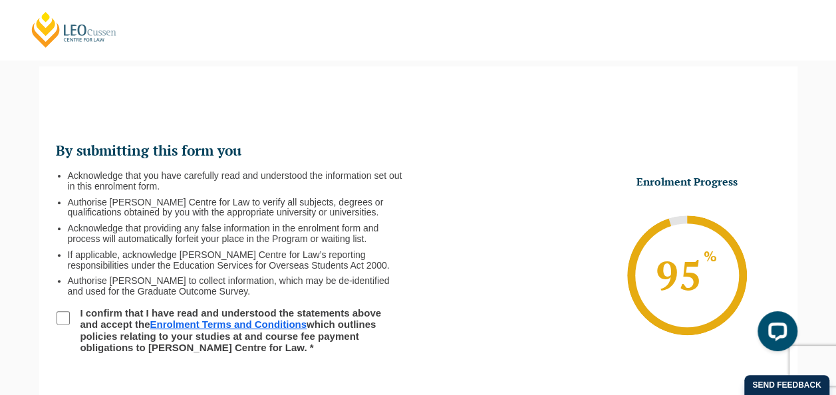
click at [60, 316] on input "I confirm that I have read and understood the statements above and accept the E…" at bounding box center [63, 317] width 13 height 13
checkbox input "true"
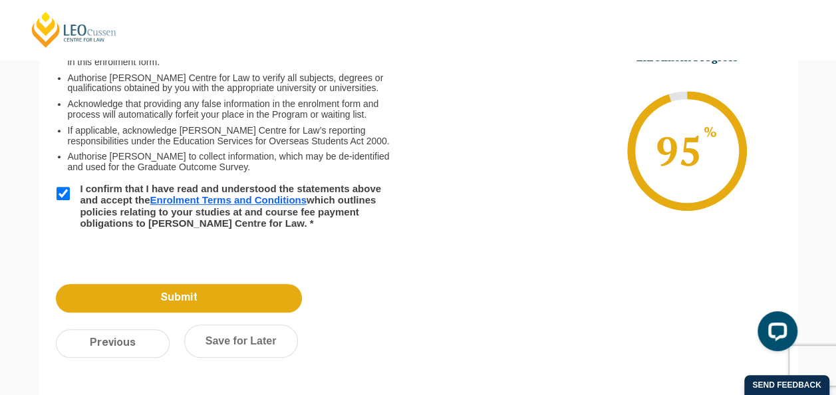
scroll to position [248, 0]
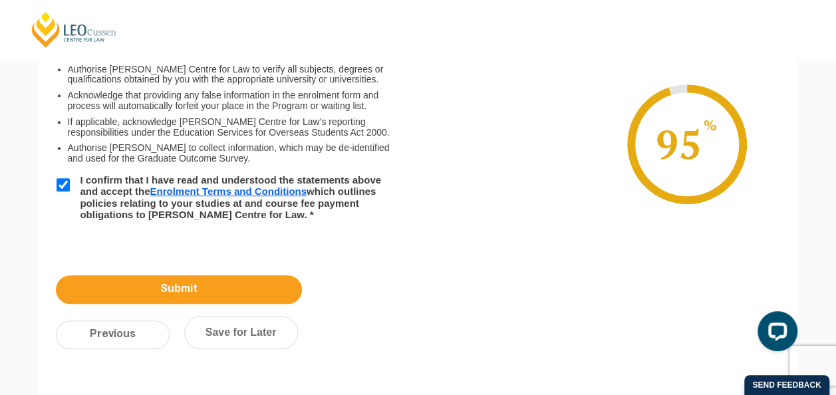
click at [218, 290] on input "Submit" at bounding box center [179, 289] width 246 height 29
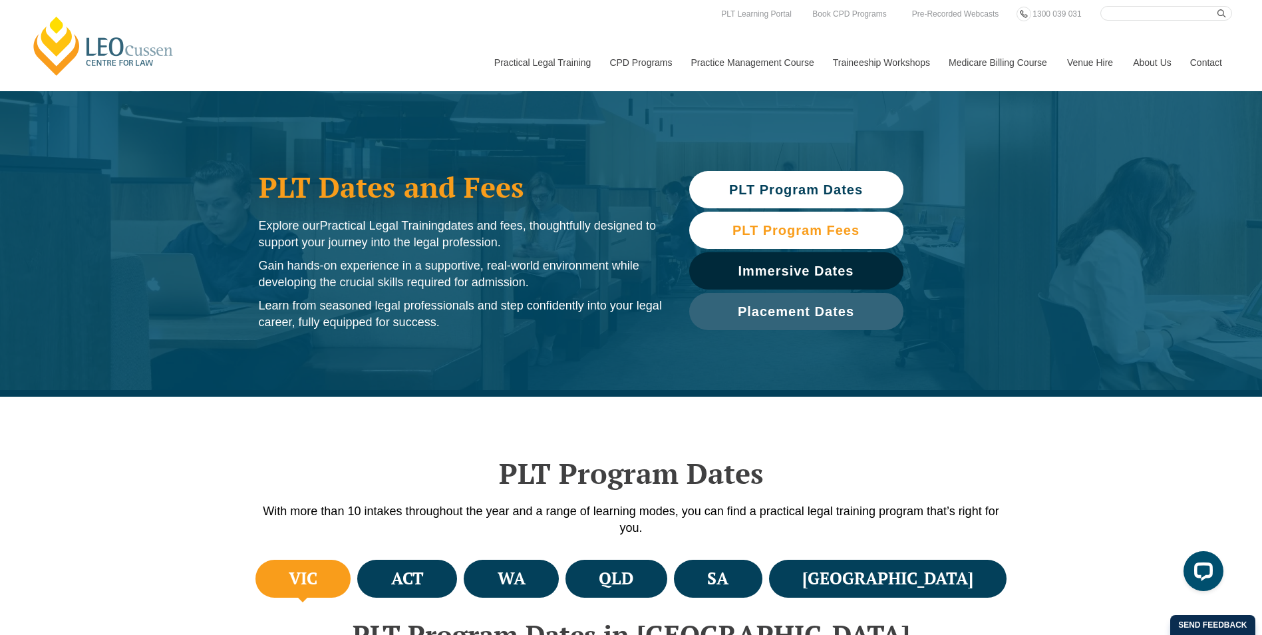
click at [804, 226] on span "PLT Program Fees" at bounding box center [796, 230] width 127 height 13
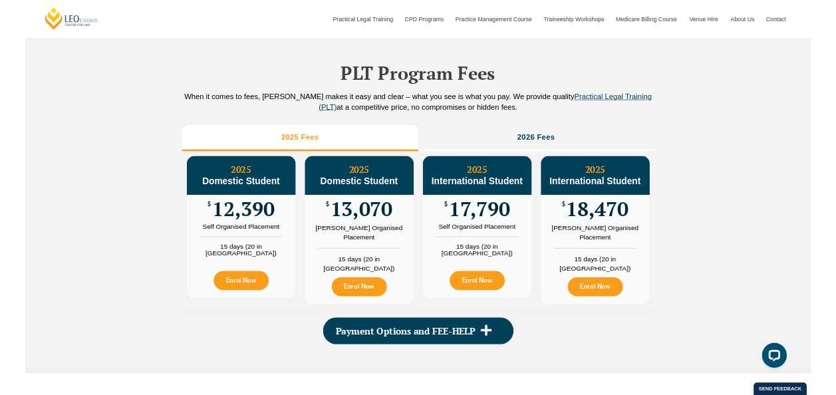
scroll to position [1481, 0]
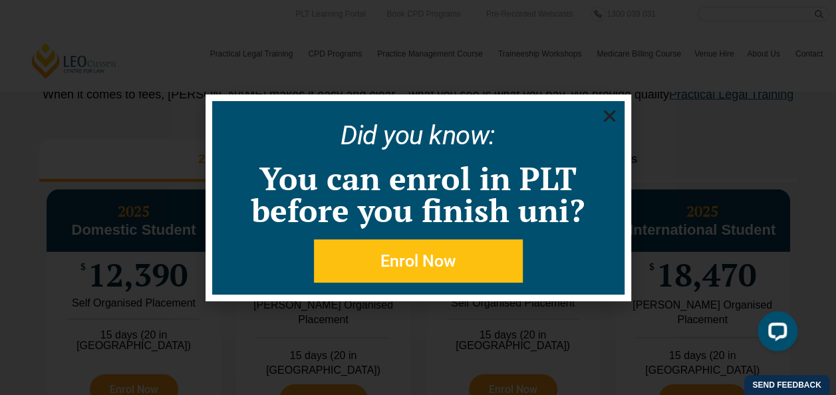
click at [613, 115] on icon "Close" at bounding box center [609, 116] width 17 height 17
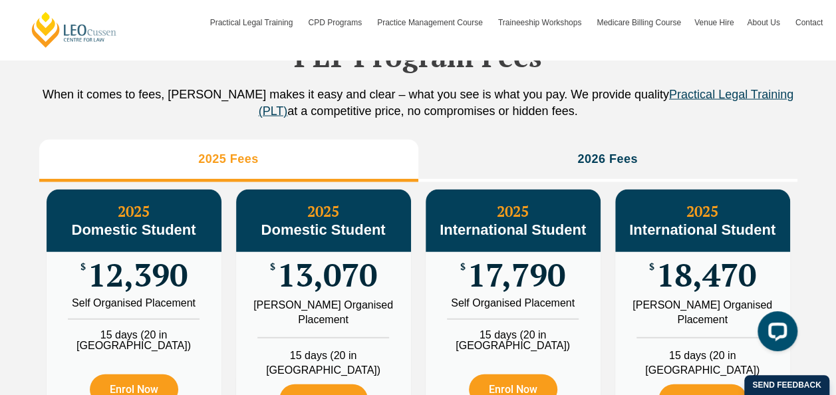
scroll to position [1681, 0]
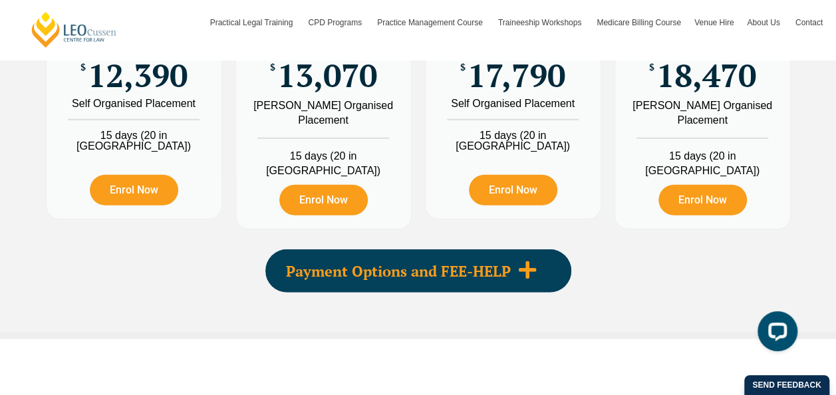
click at [516, 293] on div "Payment Options and FEE-HELP" at bounding box center [418, 271] width 306 height 43
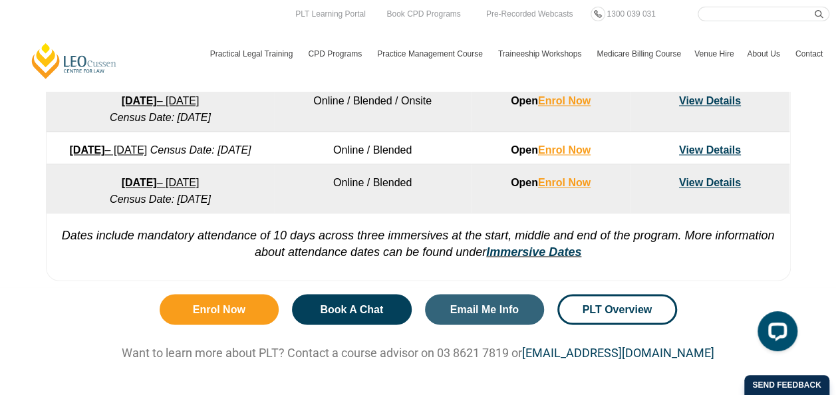
scroll to position [949, 0]
